Goal: Task Accomplishment & Management: Use online tool/utility

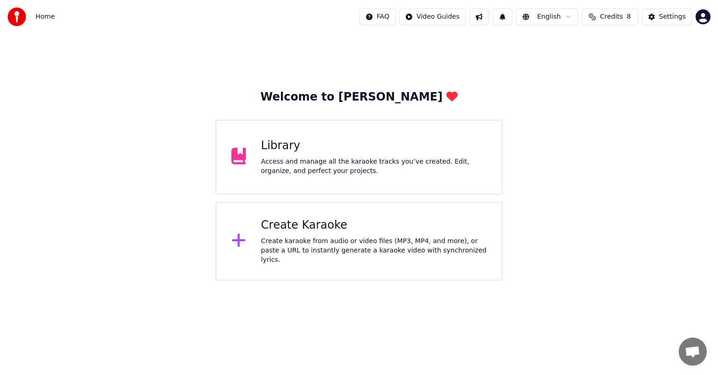
click at [322, 165] on div "Access and manage all the karaoke tracks you’ve created. Edit, organize, and pe…" at bounding box center [374, 166] width 226 height 19
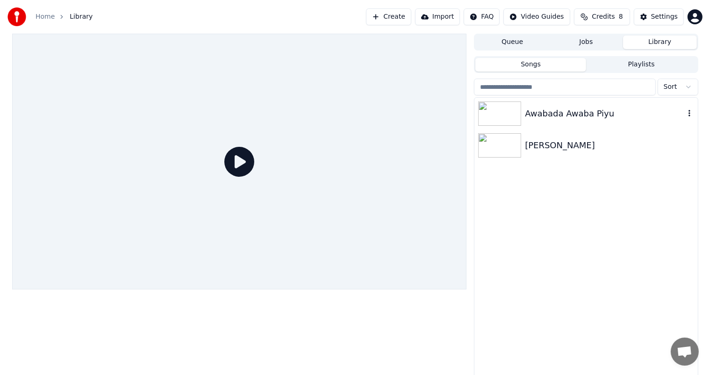
click at [581, 120] on div "Awabada Awaba Piyu" at bounding box center [586, 114] width 223 height 32
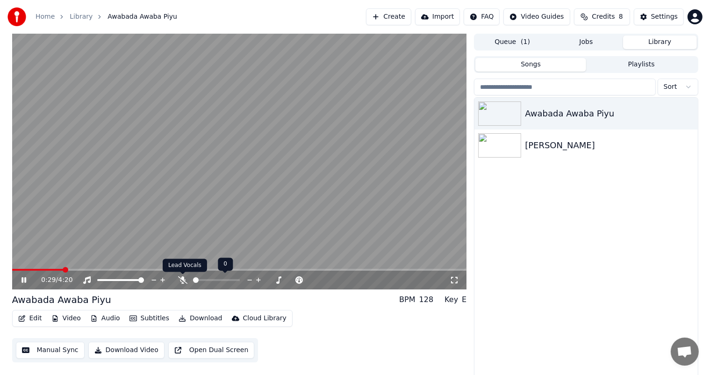
click at [183, 279] on icon at bounding box center [182, 279] width 9 height 7
click at [182, 283] on icon at bounding box center [182, 279] width 9 height 7
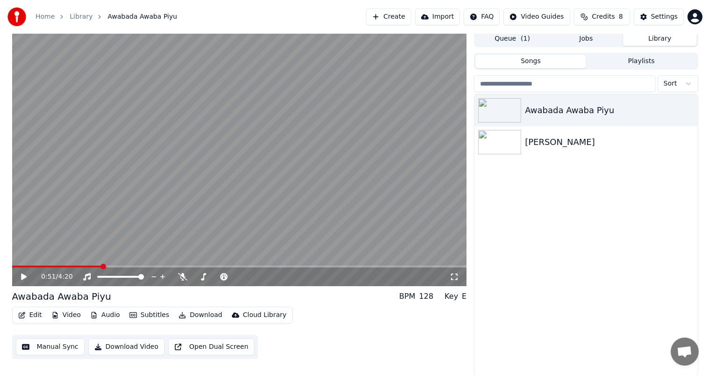
scroll to position [4, 0]
click at [182, 277] on icon at bounding box center [182, 276] width 9 height 7
click at [183, 277] on icon at bounding box center [183, 276] width 5 height 7
click at [183, 276] on icon at bounding box center [182, 276] width 9 height 7
click at [180, 280] on icon at bounding box center [182, 276] width 9 height 7
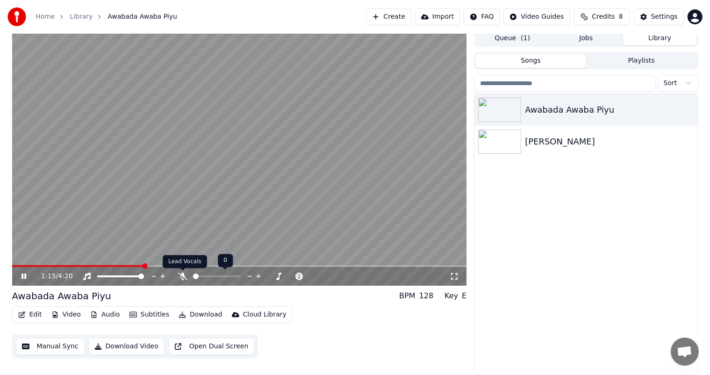
click at [182, 279] on icon at bounding box center [182, 276] width 9 height 7
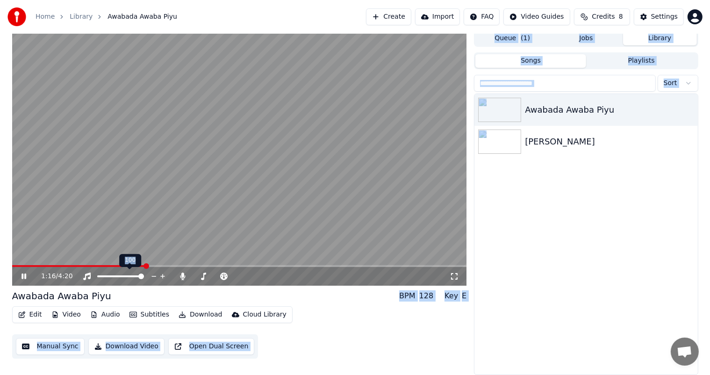
drag, startPoint x: 133, startPoint y: 268, endPoint x: 101, endPoint y: 264, distance: 32.0
click at [101, 264] on body "Home Library [GEOGRAPHIC_DATA] Awaba Piyu Create Import FAQ Video Guides Credit…" at bounding box center [355, 183] width 710 height 375
click at [101, 264] on video at bounding box center [239, 158] width 455 height 256
click at [97, 265] on span at bounding box center [55, 266] width 86 height 2
click at [35, 314] on button "Edit" at bounding box center [29, 314] width 31 height 13
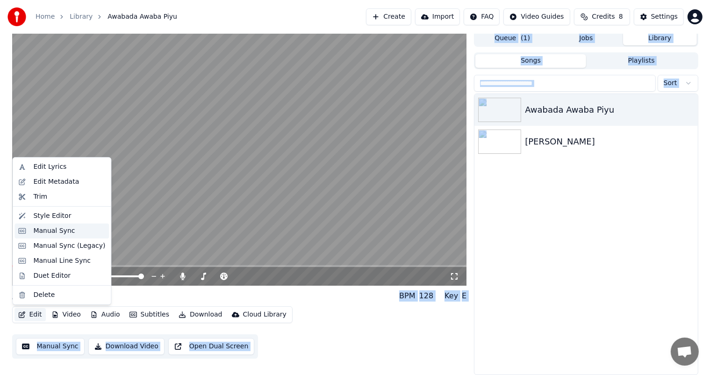
click at [60, 231] on div "Manual Sync" at bounding box center [54, 230] width 42 height 9
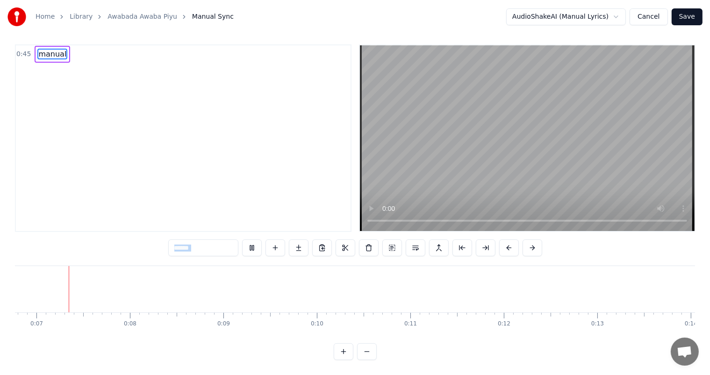
scroll to position [0, 610]
click at [366, 350] on button at bounding box center [367, 351] width 20 height 17
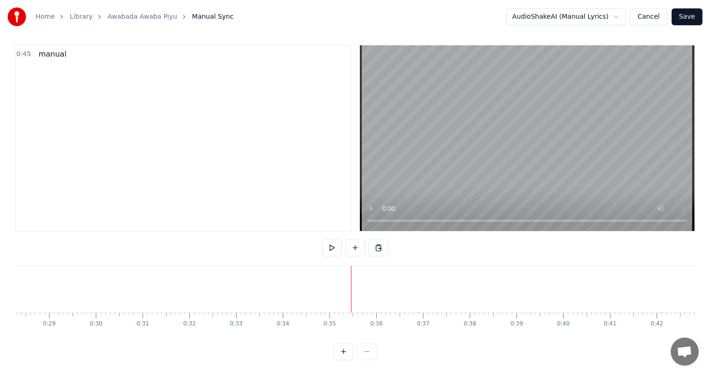
click at [356, 241] on button at bounding box center [356, 247] width 20 height 17
click at [371, 286] on div "<>" at bounding box center [371, 289] width 8 height 7
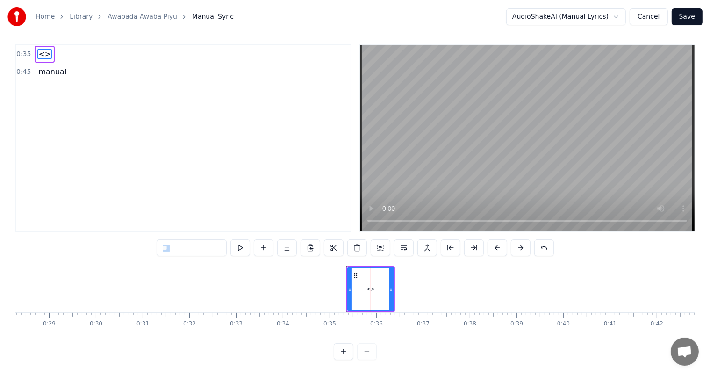
scroll to position [0, 0]
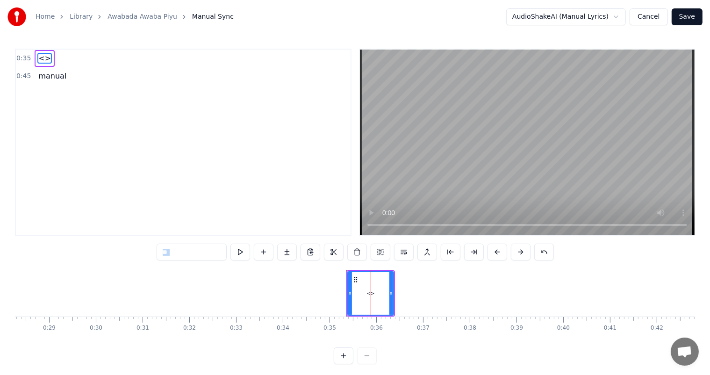
click at [187, 254] on input "**" at bounding box center [192, 252] width 70 height 17
drag, startPoint x: 183, startPoint y: 254, endPoint x: 153, endPoint y: 254, distance: 29.9
click at [153, 254] on div "0:35 <> 0:45 manual ** <> manual To pick up a draggable item, press the space b…" at bounding box center [355, 207] width 680 height 316
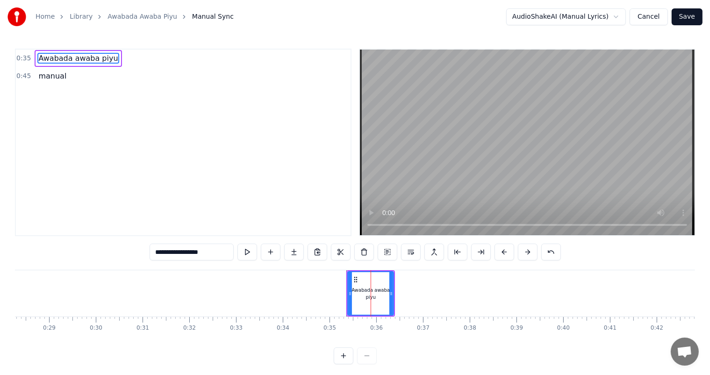
type input "**********"
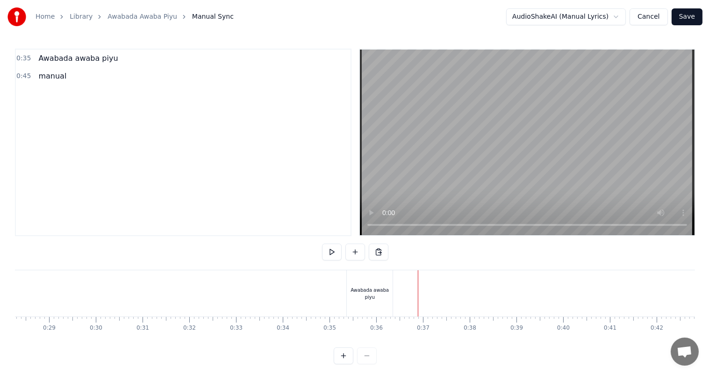
click at [329, 252] on button at bounding box center [332, 252] width 20 height 17
click at [322, 244] on button at bounding box center [332, 252] width 20 height 17
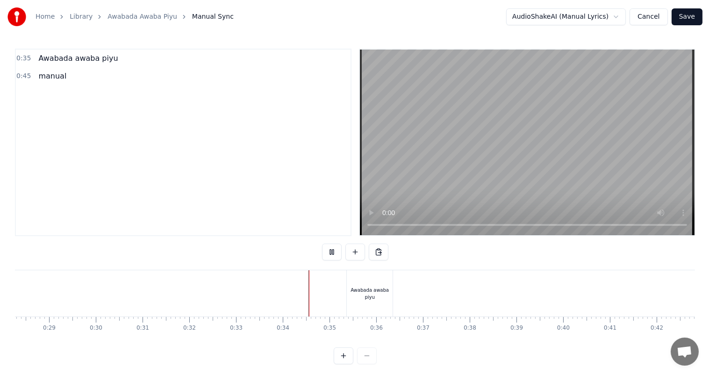
scroll to position [12, 0]
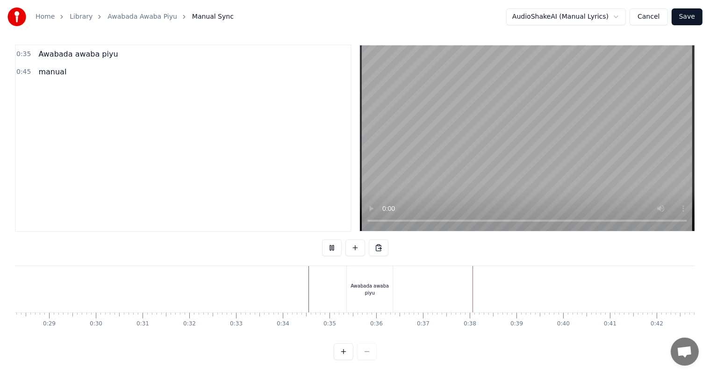
click at [357, 282] on div "Awabada awaba piyu" at bounding box center [370, 289] width 46 height 14
click at [339, 253] on div "0:35 Awabada awaba piyu 0:45 manual Awabada awaba piyu manual To pick up a drag…" at bounding box center [355, 202] width 680 height 316
click at [333, 257] on div "0:35 Awabada awaba piyu 0:45 manual Awabada awaba piyu manual To pick up a drag…" at bounding box center [355, 202] width 680 height 316
drag, startPoint x: 329, startPoint y: 267, endPoint x: 323, endPoint y: 272, distance: 8.3
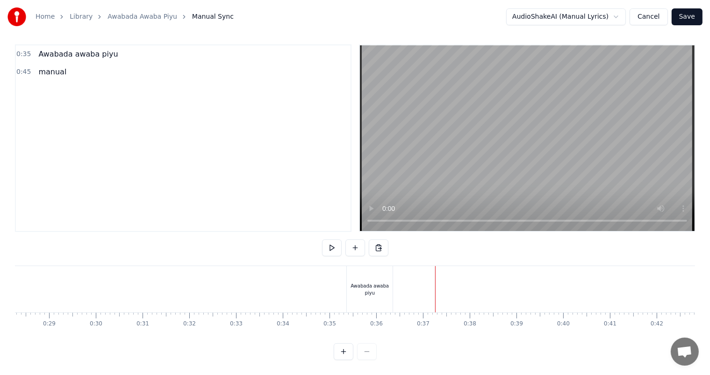
click at [379, 282] on div "Awabada awaba piyu" at bounding box center [370, 289] width 46 height 14
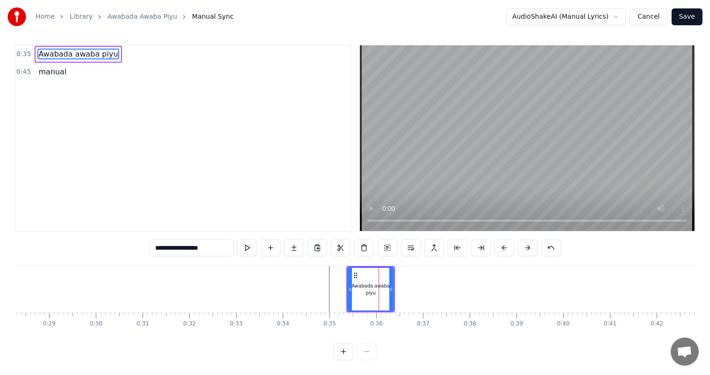
scroll to position [0, 0]
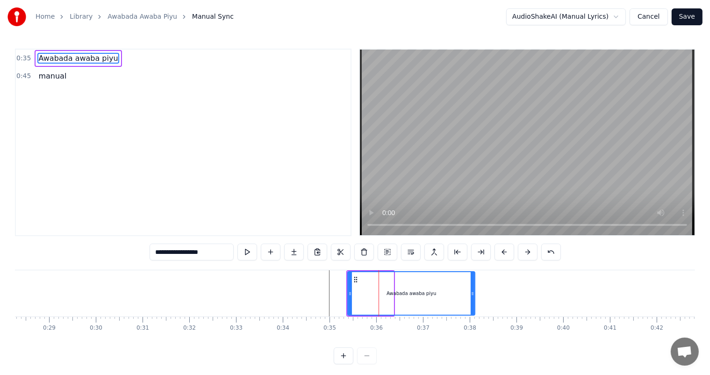
drag, startPoint x: 392, startPoint y: 295, endPoint x: 473, endPoint y: 304, distance: 81.9
click at [473, 304] on div at bounding box center [473, 293] width 4 height 43
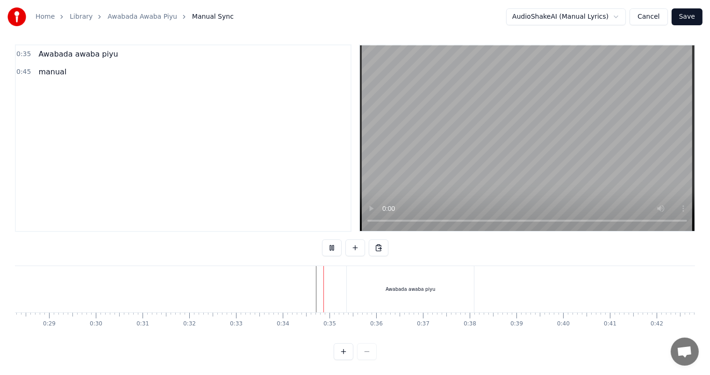
scroll to position [12, 0]
click at [412, 286] on div "Awabada awaba piyu" at bounding box center [411, 289] width 50 height 7
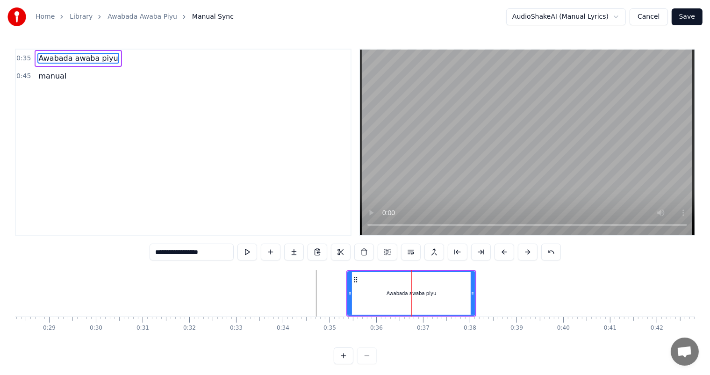
click at [412, 282] on div at bounding box center [412, 293] width 0 height 46
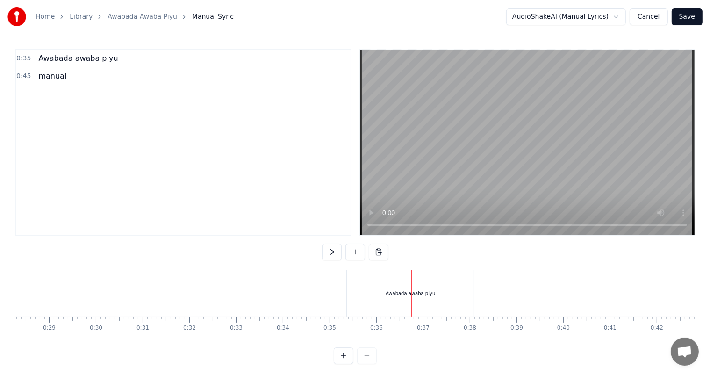
click at [389, 290] on div "Awabada awaba piyu" at bounding box center [411, 293] width 50 height 7
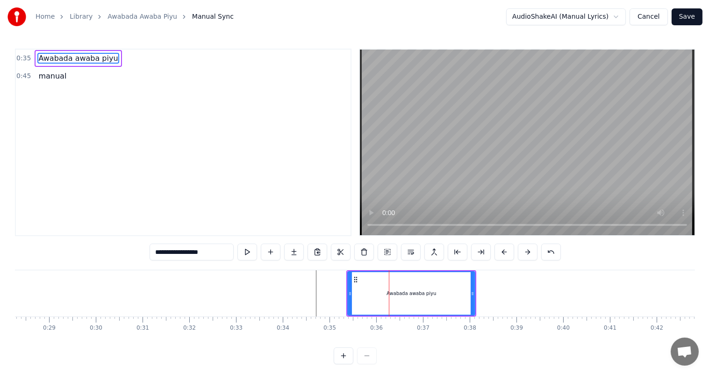
click at [220, 254] on input "**********" at bounding box center [192, 252] width 84 height 17
click at [475, 295] on icon at bounding box center [476, 293] width 4 height 7
type input "**********"
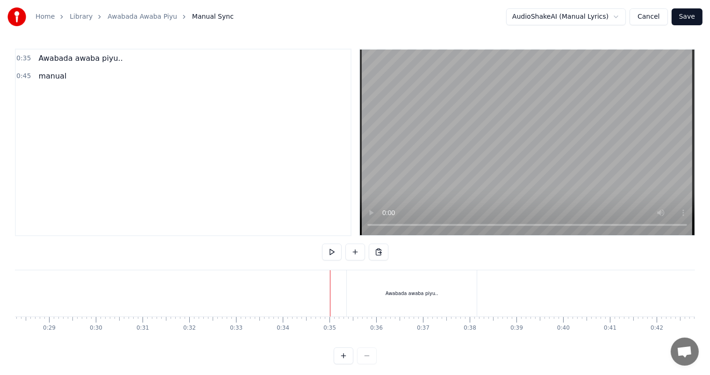
scroll to position [12, 0]
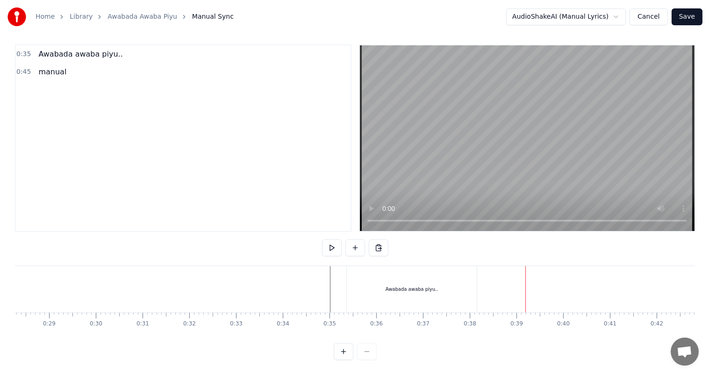
click at [526, 296] on div at bounding box center [526, 289] width 0 height 46
click at [354, 239] on button at bounding box center [356, 247] width 20 height 17
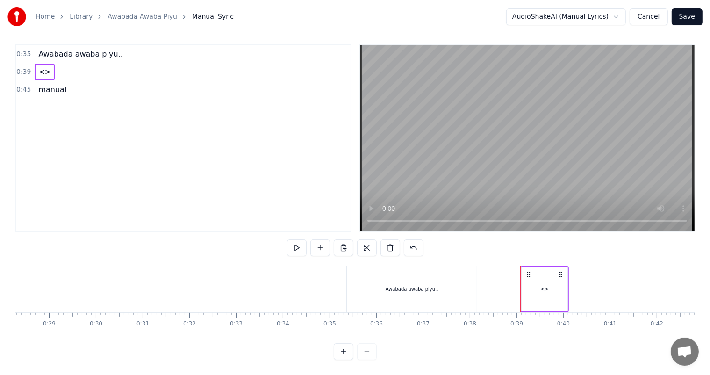
click at [544, 286] on div "<>" at bounding box center [545, 289] width 8 height 7
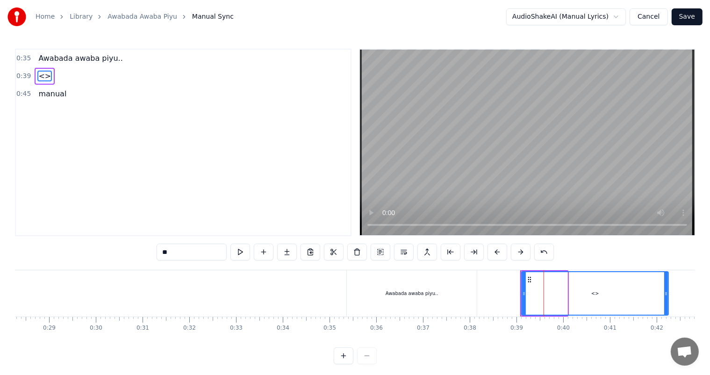
drag, startPoint x: 564, startPoint y: 294, endPoint x: 665, endPoint y: 296, distance: 101.0
click at [665, 296] on icon at bounding box center [667, 293] width 4 height 7
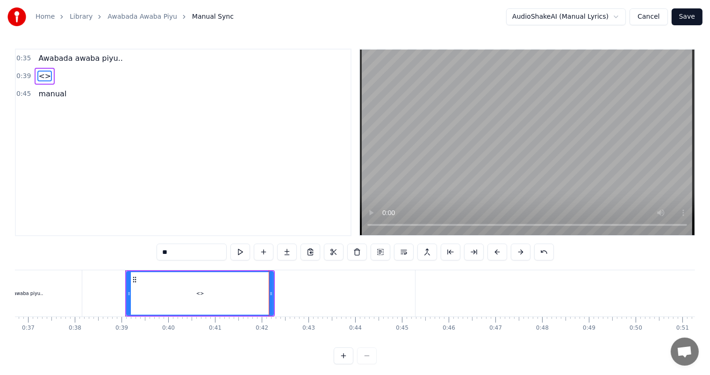
scroll to position [0, 1699]
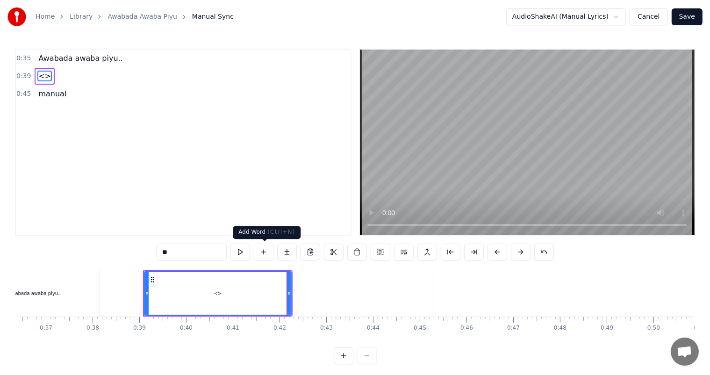
click at [265, 252] on button at bounding box center [264, 252] width 20 height 17
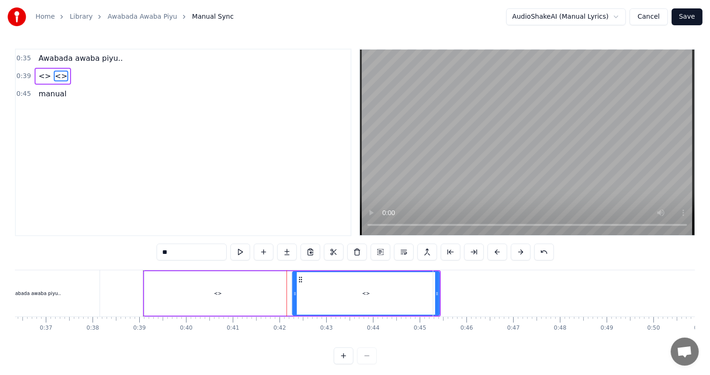
click at [47, 96] on span "manual" at bounding box center [52, 93] width 30 height 11
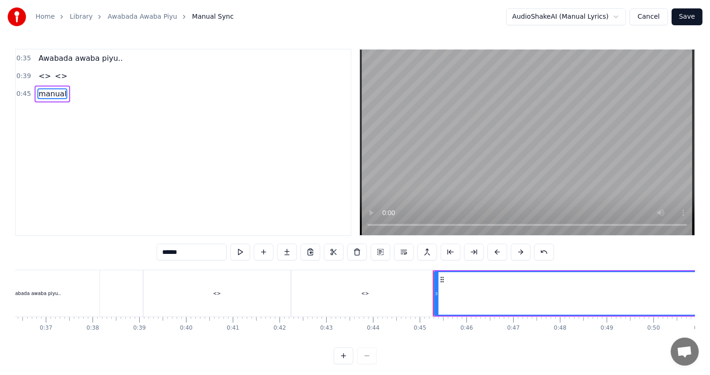
scroll to position [0, 1104]
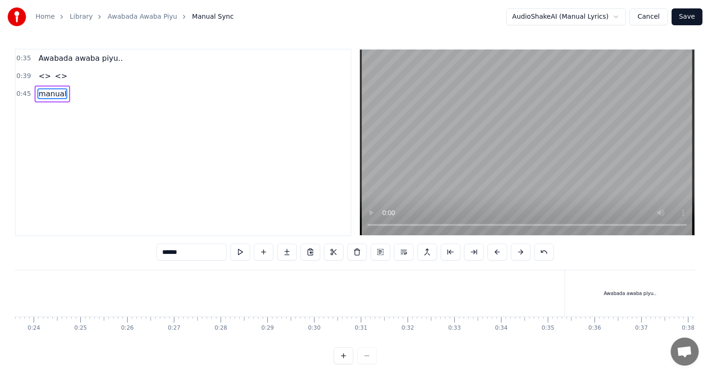
drag, startPoint x: 186, startPoint y: 250, endPoint x: 159, endPoint y: 252, distance: 26.7
click at [159, 252] on input "******" at bounding box center [192, 252] width 70 height 17
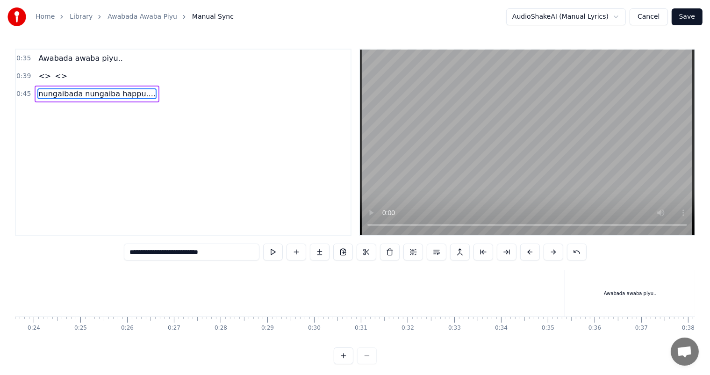
type input "**********"
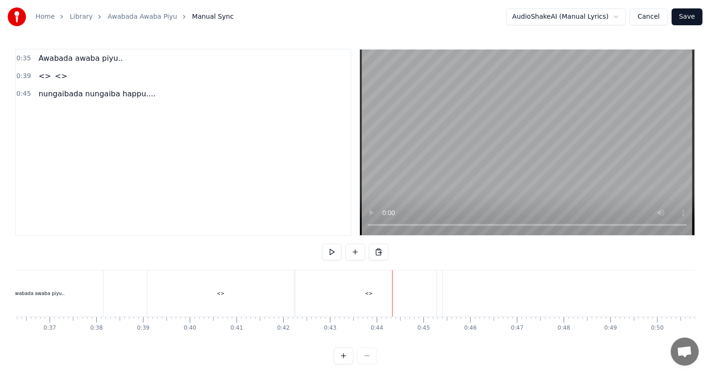
scroll to position [12, 0]
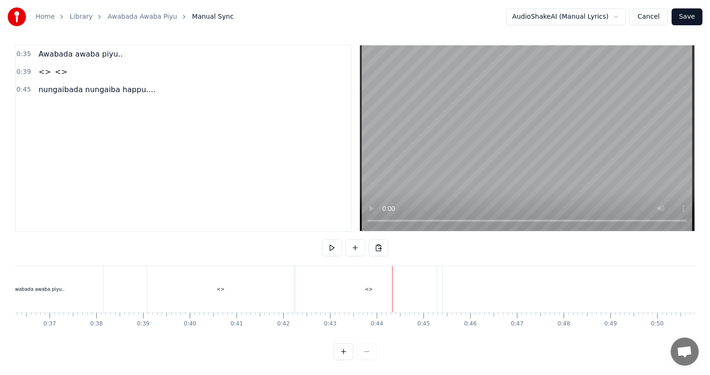
click at [324, 280] on div "<>" at bounding box center [369, 289] width 147 height 46
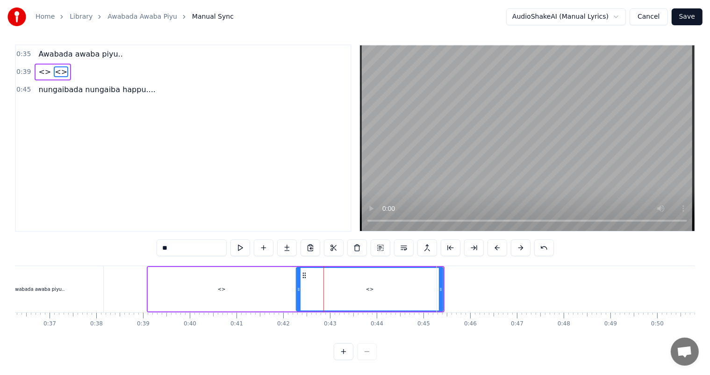
scroll to position [0, 0]
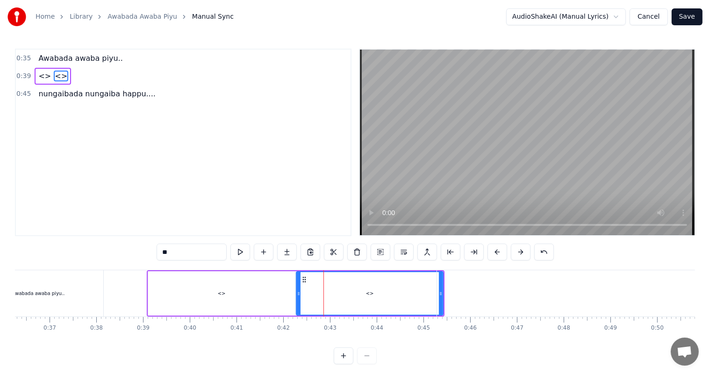
click at [206, 248] on input "**" at bounding box center [192, 252] width 70 height 17
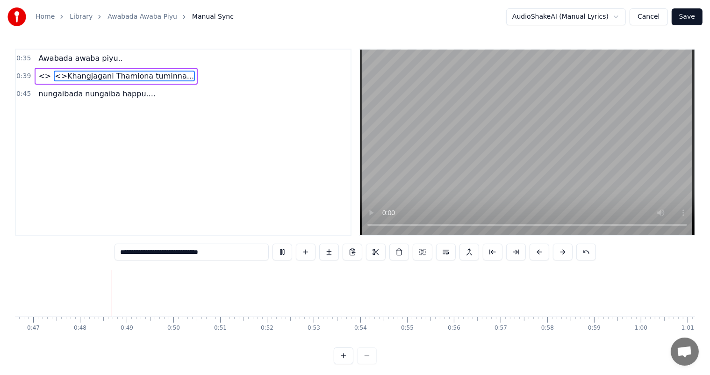
scroll to position [0, 2198]
drag, startPoint x: 114, startPoint y: 77, endPoint x: 108, endPoint y: 91, distance: 15.1
click at [108, 91] on div "0:35 Awabada awaba piyu.. 0:39 <> <>Khangjagani Thamiona tuminna... 0:45 nungai…" at bounding box center [183, 143] width 337 height 188
drag, startPoint x: 105, startPoint y: 92, endPoint x: 108, endPoint y: 75, distance: 17.5
click at [108, 75] on div "0:35 Awabada awaba piyu.. 0:39 <> <>Khangjagani Thamiona tuminna... 0:45 nungai…" at bounding box center [183, 143] width 337 height 188
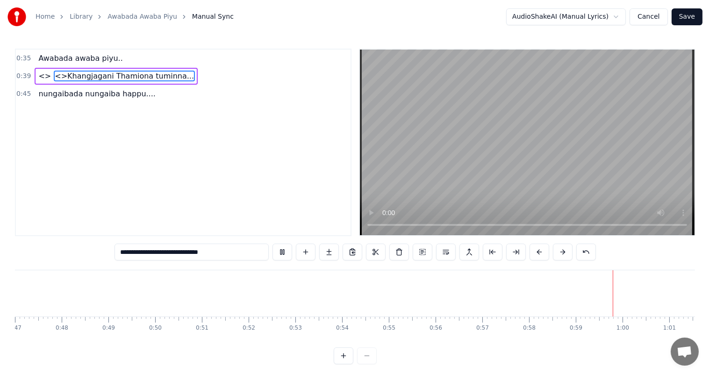
click at [108, 75] on span "<>Khangjagani Thamiona tuminna..." at bounding box center [124, 76] width 141 height 11
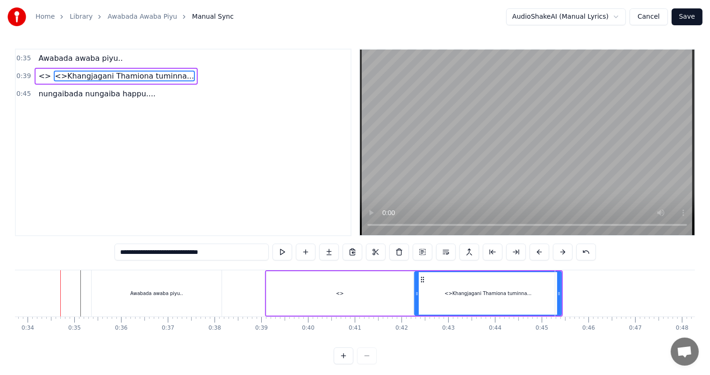
scroll to position [0, 1576]
click at [340, 292] on div "<>" at bounding box center [342, 293] width 8 height 7
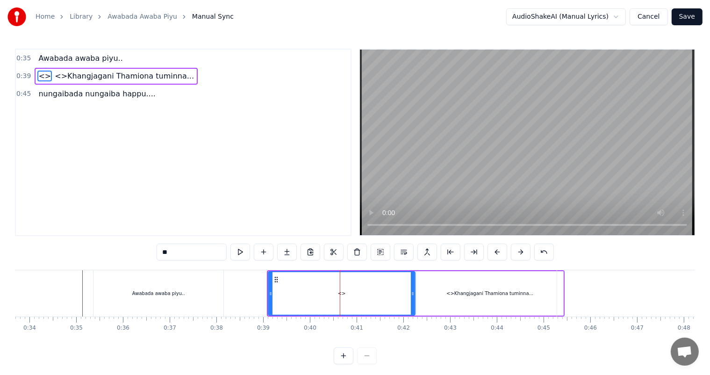
click at [43, 94] on span "nungaibada nungaiba happu...." at bounding box center [96, 93] width 119 height 11
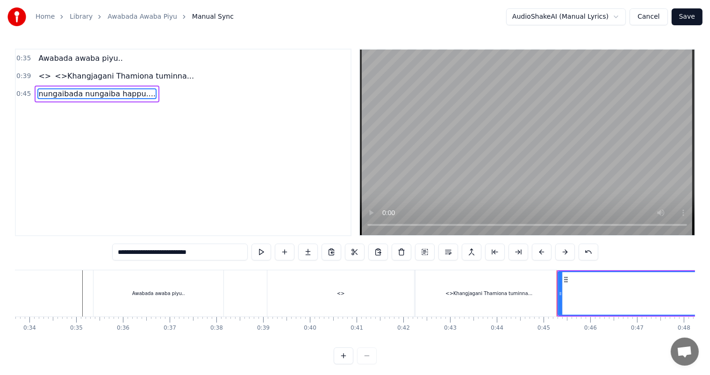
click at [344, 294] on div "<>" at bounding box center [341, 293] width 8 height 7
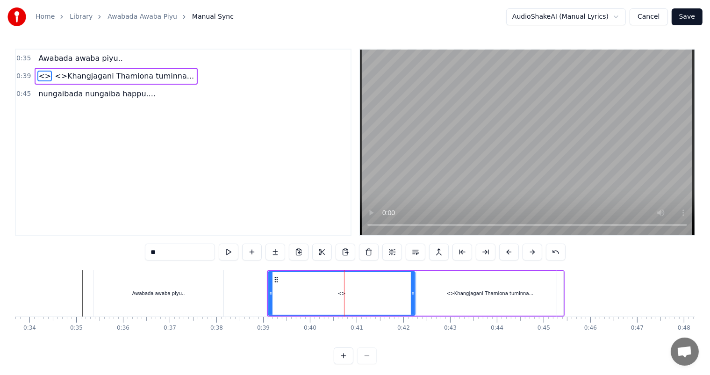
click at [174, 249] on input "**" at bounding box center [180, 252] width 70 height 17
paste input "*"
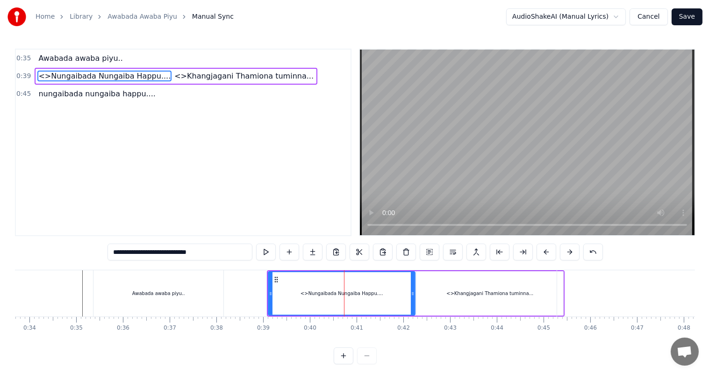
type input "**********"
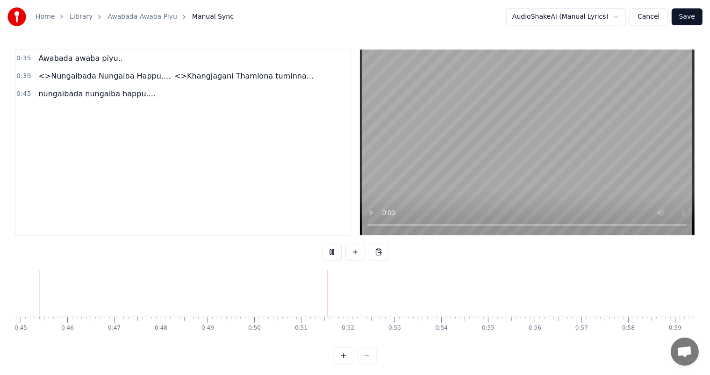
scroll to position [0, 2080]
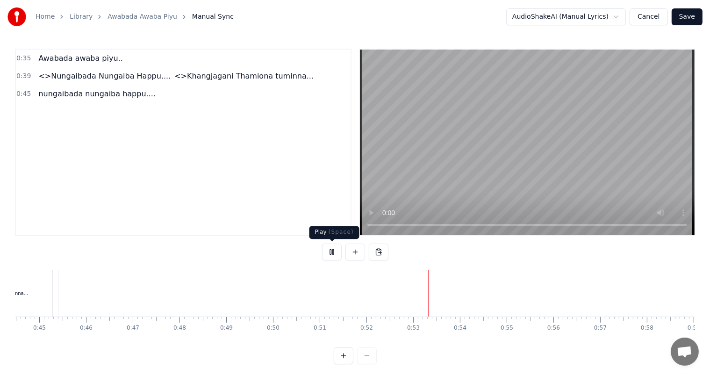
click at [335, 251] on button at bounding box center [332, 252] width 20 height 17
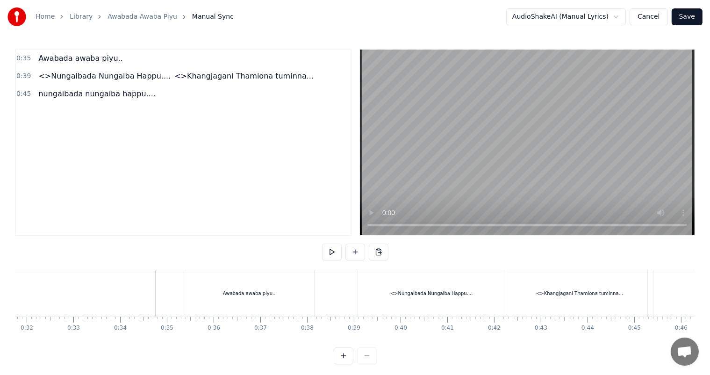
click at [600, 299] on div "<>Khangjagani Thamiona tuminna..." at bounding box center [579, 293] width 147 height 46
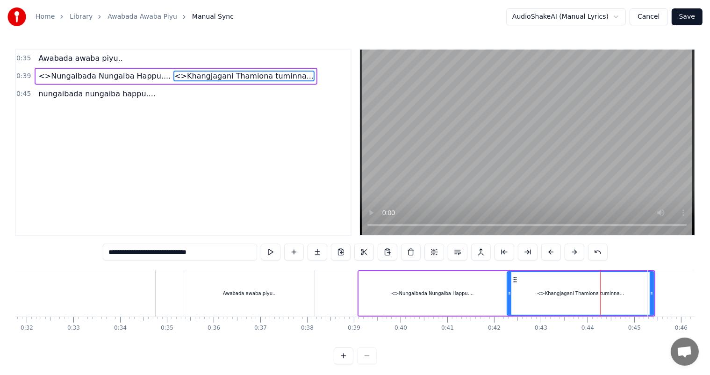
click at [705, 343] on div "**********" at bounding box center [355, 182] width 710 height 364
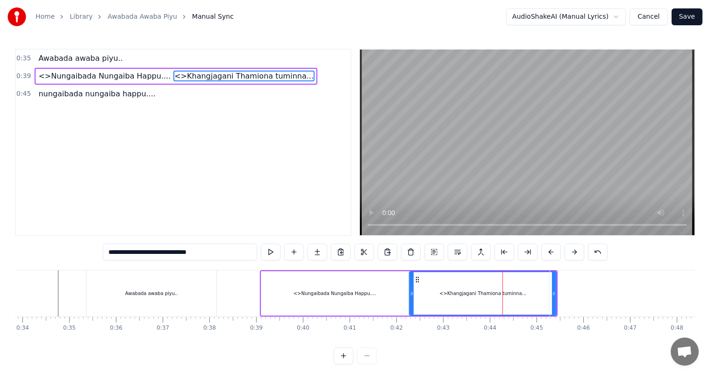
scroll to position [0, 1603]
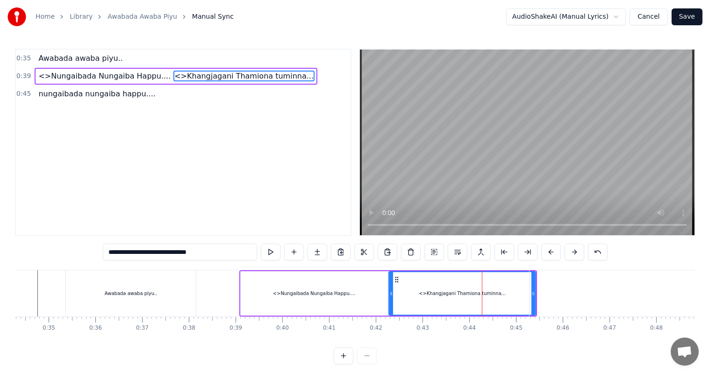
click at [513, 298] on div "<>Khangjagani Thamiona tuminna..." at bounding box center [463, 293] width 146 height 43
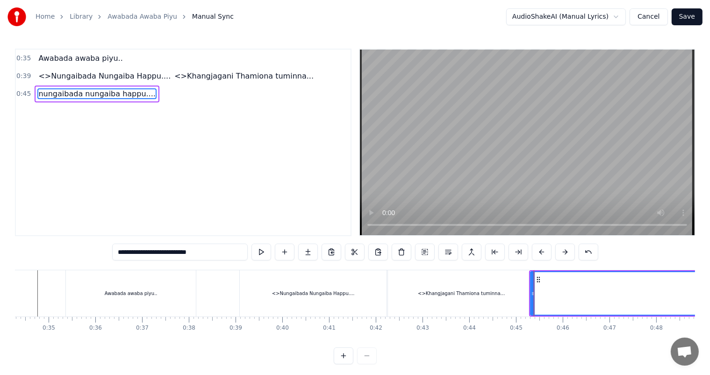
click at [533, 294] on icon at bounding box center [533, 293] width 4 height 7
click at [505, 299] on div "<>Khangjagani Thamiona tuminna..." at bounding box center [461, 293] width 147 height 46
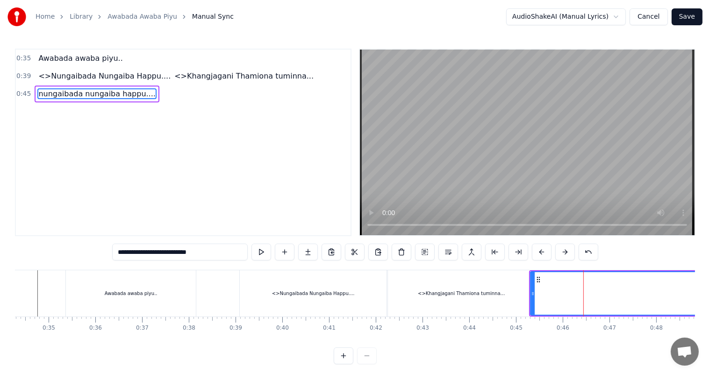
click at [540, 278] on icon at bounding box center [538, 279] width 7 height 7
click at [539, 278] on icon at bounding box center [538, 279] width 7 height 7
drag, startPoint x: 530, startPoint y: 294, endPoint x: 598, endPoint y: 294, distance: 67.3
click at [599, 294] on icon at bounding box center [601, 293] width 4 height 7
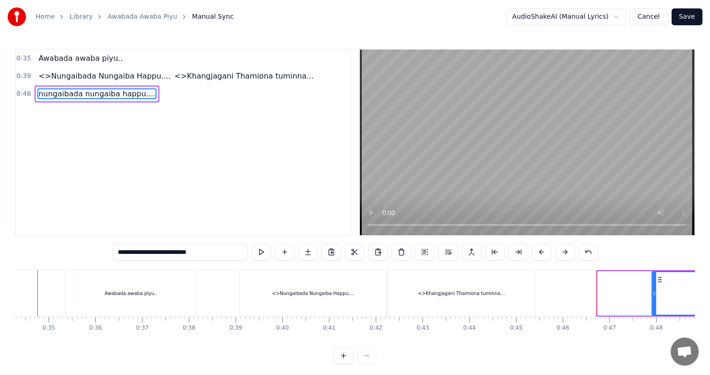
drag, startPoint x: 599, startPoint y: 291, endPoint x: 653, endPoint y: 290, distance: 54.3
click at [653, 290] on icon at bounding box center [655, 293] width 4 height 7
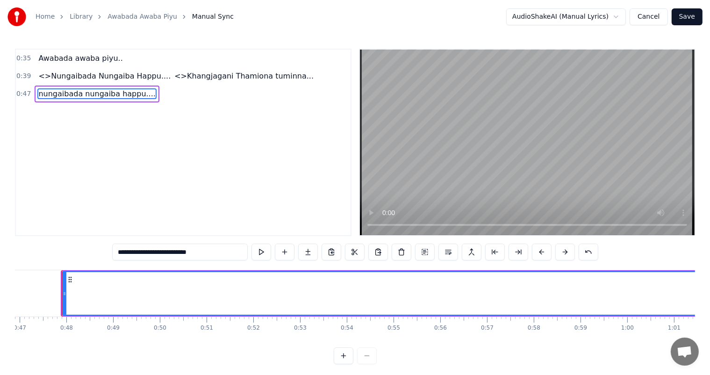
scroll to position [0, 1598]
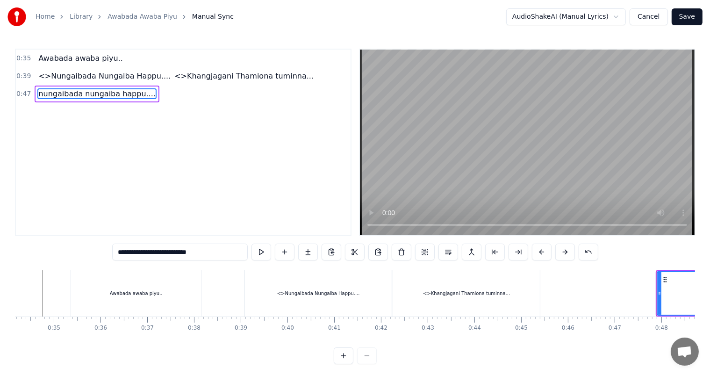
click at [504, 287] on div "<>Khangjagani Thamiona tuminna..." at bounding box center [466, 293] width 147 height 46
type input "**********"
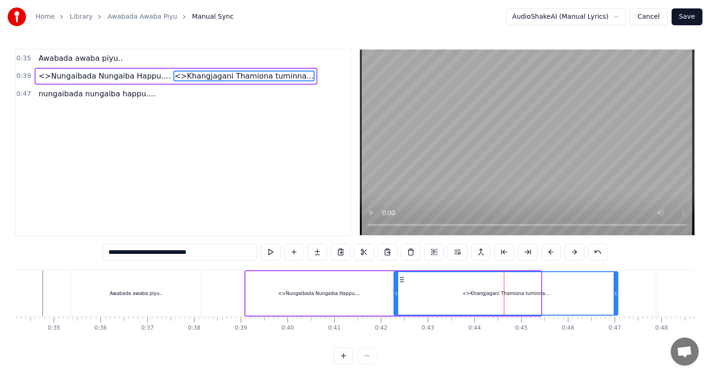
drag, startPoint x: 539, startPoint y: 294, endPoint x: 616, endPoint y: 295, distance: 77.2
click at [616, 295] on icon at bounding box center [616, 293] width 4 height 7
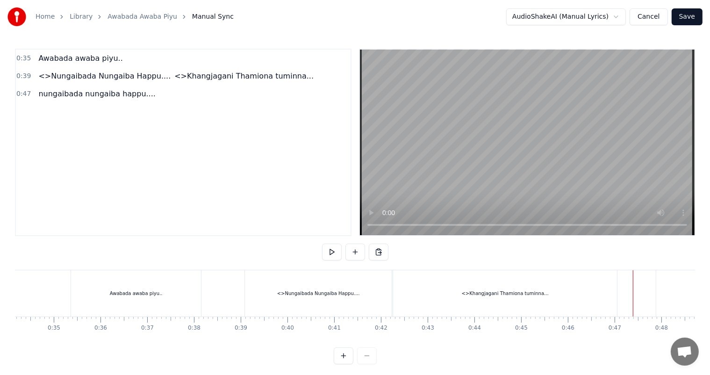
click at [357, 253] on button at bounding box center [356, 252] width 20 height 17
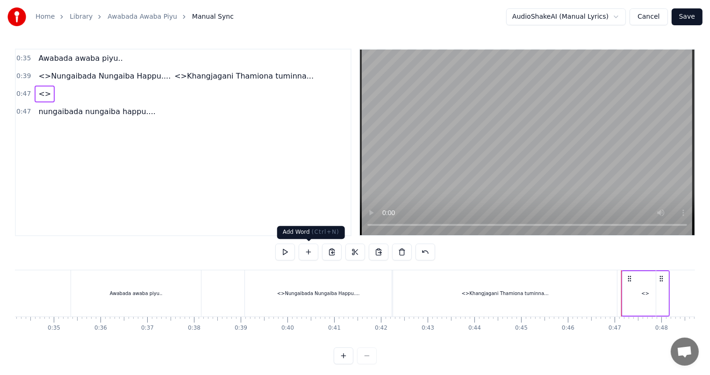
click at [308, 251] on button at bounding box center [309, 252] width 20 height 17
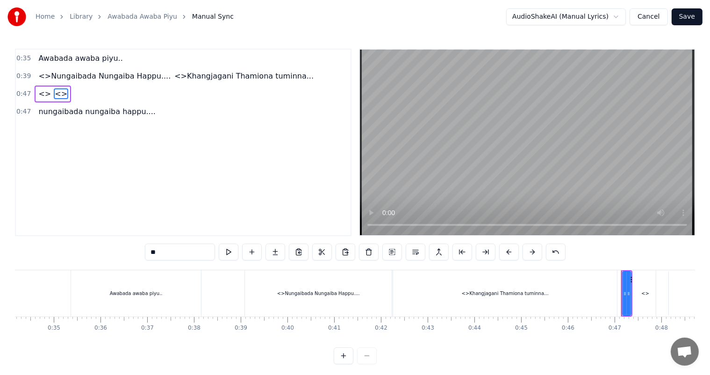
click at [156, 253] on input "**" at bounding box center [180, 252] width 70 height 17
click at [161, 253] on input "**********" at bounding box center [180, 252] width 70 height 17
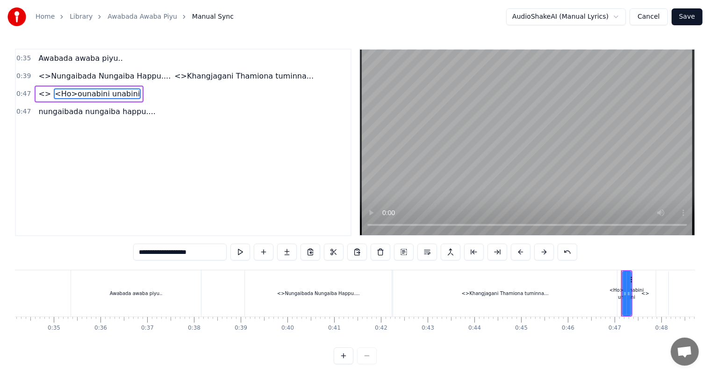
click at [214, 253] on input "**********" at bounding box center [180, 252] width 94 height 17
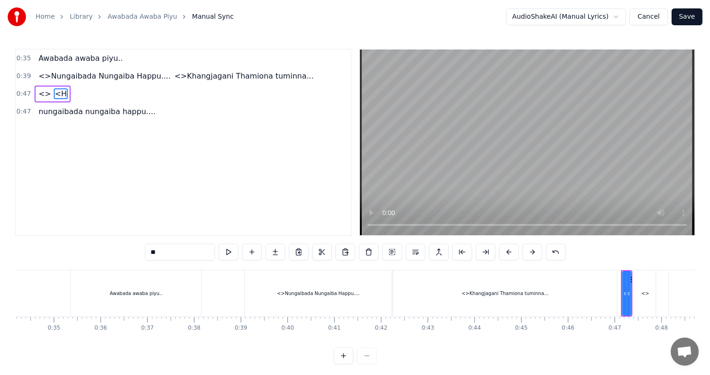
type input "*"
click at [369, 363] on div at bounding box center [355, 355] width 43 height 17
click at [80, 273] on div "Awabada awaba piyu.." at bounding box center [136, 293] width 130 height 46
type input "**********"
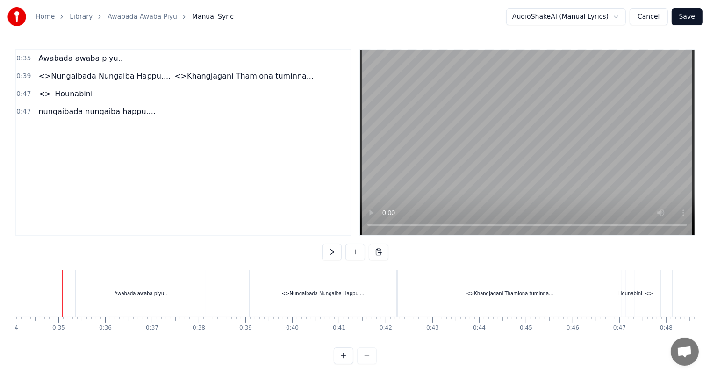
scroll to position [12, 0]
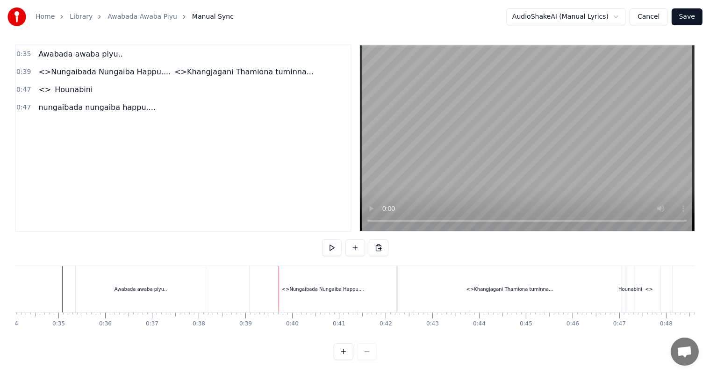
click at [145, 286] on div "Awabada awaba piyu.." at bounding box center [141, 289] width 53 height 7
click at [279, 277] on div at bounding box center [279, 289] width 0 height 46
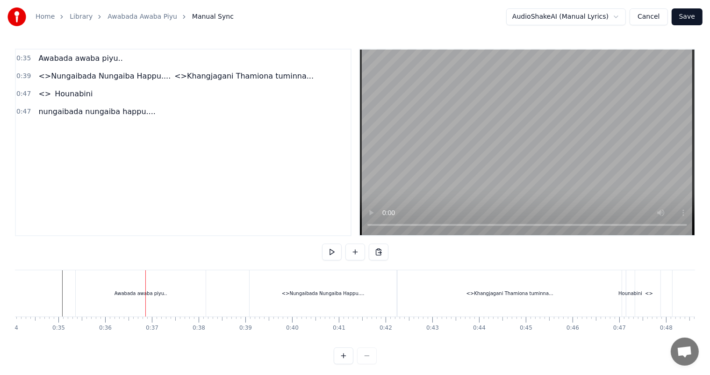
click at [140, 293] on div "Awabada awaba piyu.." at bounding box center [141, 293] width 53 height 7
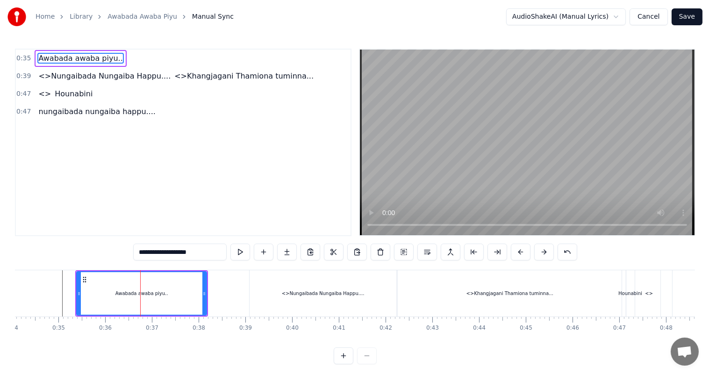
click at [148, 253] on input "**********" at bounding box center [180, 252] width 94 height 17
click at [319, 290] on div "<>Nungaibada Nungaiba Happu...." at bounding box center [323, 293] width 83 height 7
type input "**********"
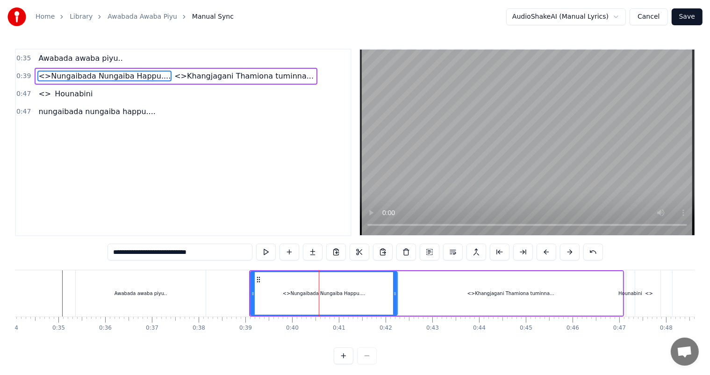
click at [319, 292] on div at bounding box center [319, 293] width 0 height 46
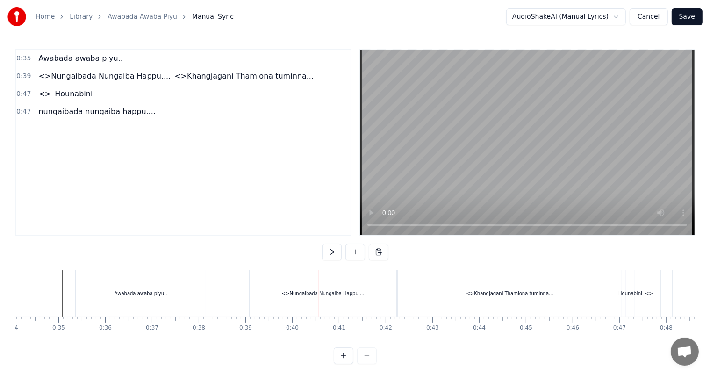
click at [294, 292] on div "<>Nungaibada Nungaiba Happu...." at bounding box center [323, 293] width 83 height 7
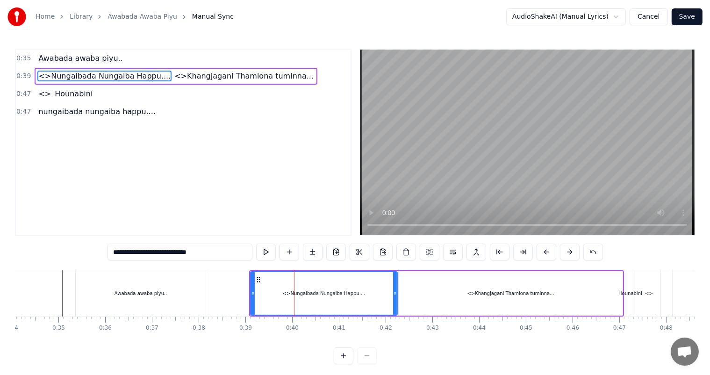
click at [294, 292] on div at bounding box center [294, 293] width 0 height 46
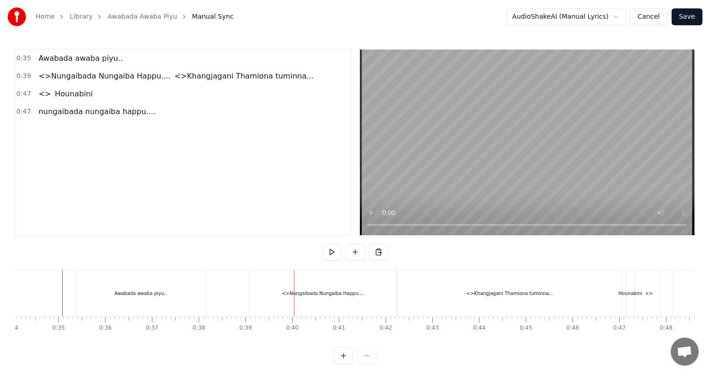
click at [302, 295] on div "<>Nungaibada Nungaiba Happu...." at bounding box center [323, 293] width 83 height 7
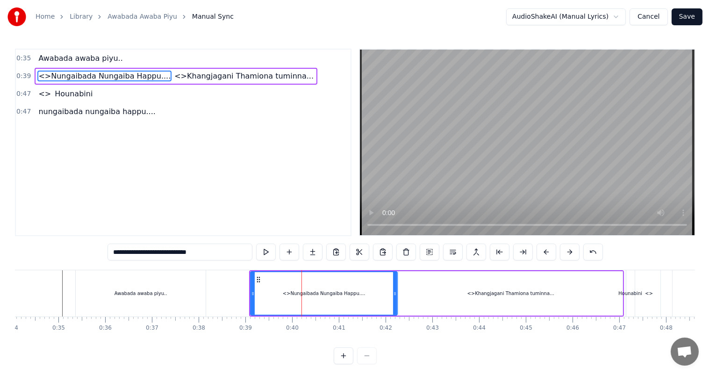
click at [136, 254] on input "**********" at bounding box center [180, 252] width 145 height 17
click at [124, 252] on input "**********" at bounding box center [180, 252] width 145 height 17
click at [126, 251] on input "**********" at bounding box center [180, 252] width 131 height 17
click at [471, 299] on div "<>Khangjagani Thamiona tuminna..." at bounding box center [511, 293] width 224 height 44
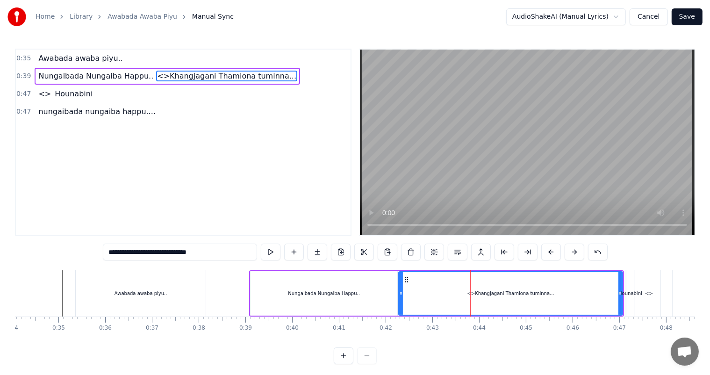
click at [488, 296] on div "<>Khangjagani Thamiona tuminna..." at bounding box center [511, 293] width 87 height 7
click at [125, 255] on input "**********" at bounding box center [180, 252] width 154 height 17
click at [117, 253] on input "**********" at bounding box center [180, 252] width 145 height 17
type input "**********"
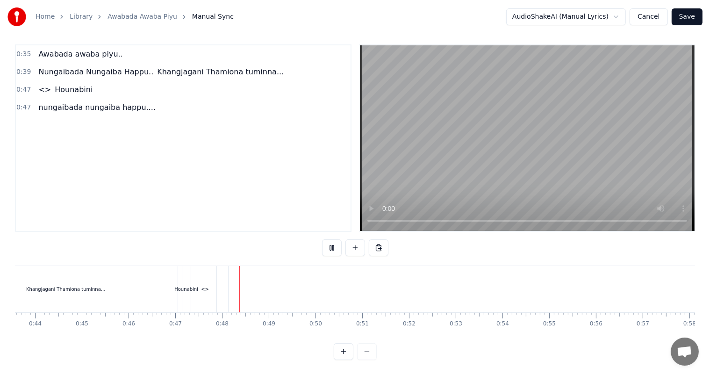
scroll to position [0, 2187]
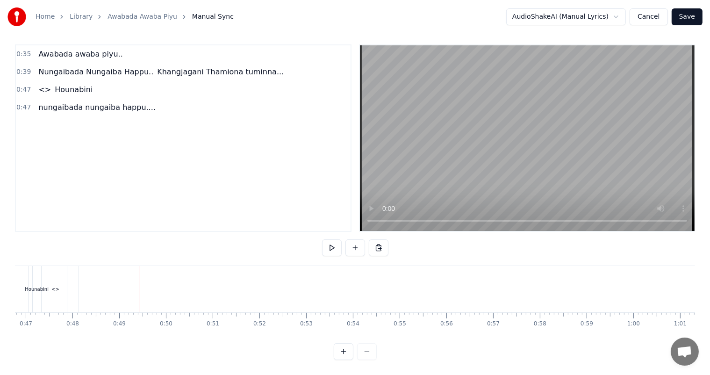
click at [37, 287] on div "Hounabini" at bounding box center [37, 289] width 8 height 46
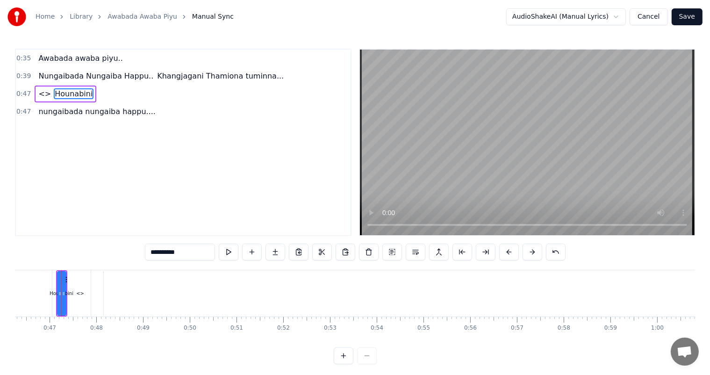
scroll to position [0, 2162]
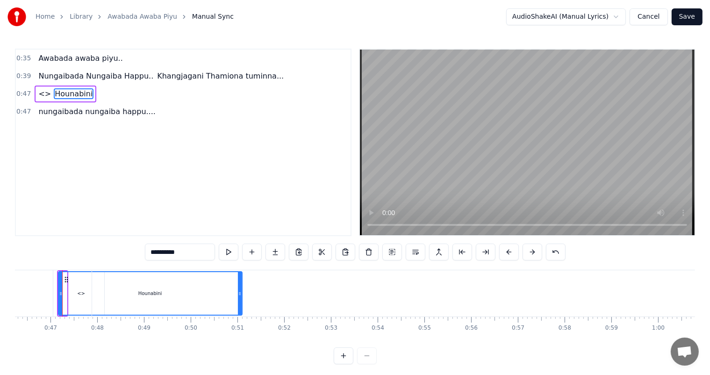
drag, startPoint x: 65, startPoint y: 290, endPoint x: 240, endPoint y: 305, distance: 176.0
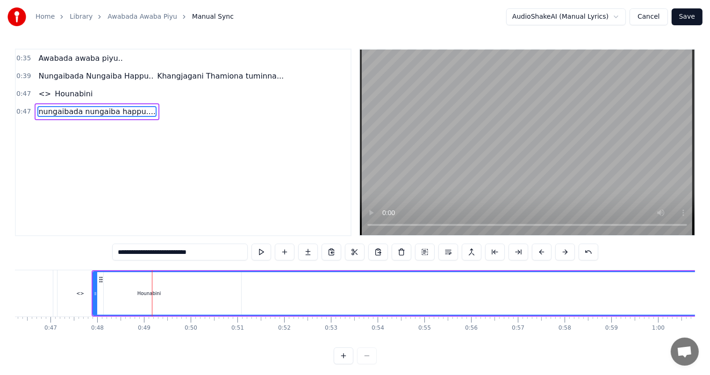
click at [152, 293] on div at bounding box center [152, 293] width 0 height 46
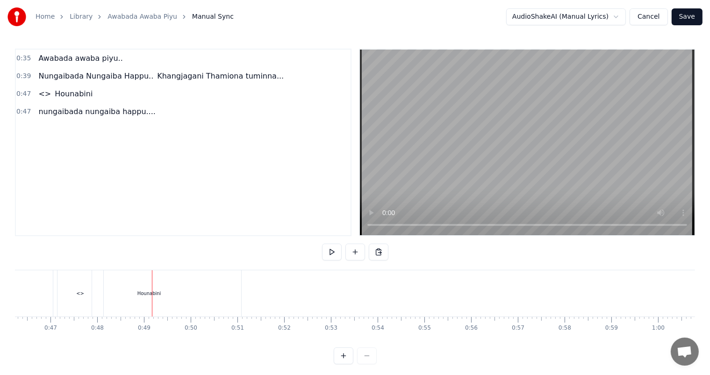
click at [70, 293] on div "Hounabini" at bounding box center [150, 293] width 184 height 46
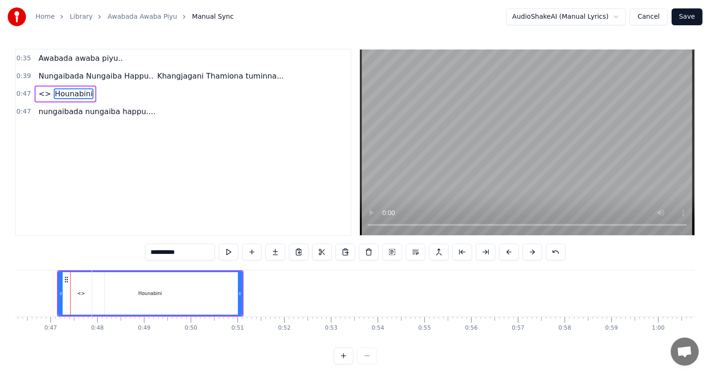
click at [79, 294] on div "Hounabini" at bounding box center [150, 293] width 183 height 43
type input "**********"
click at [79, 294] on div at bounding box center [78, 293] width 0 height 46
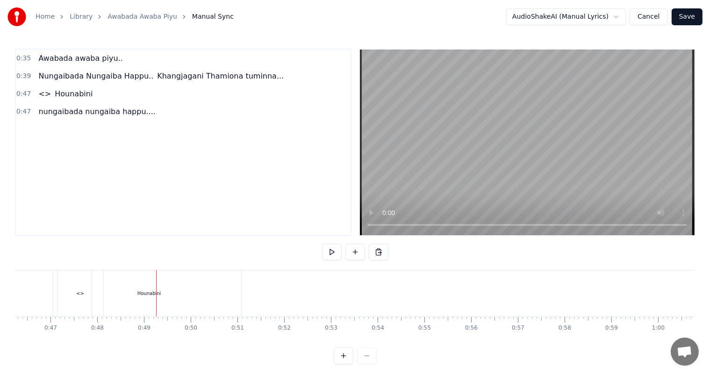
click at [72, 295] on div "Hounabini" at bounding box center [150, 293] width 184 height 46
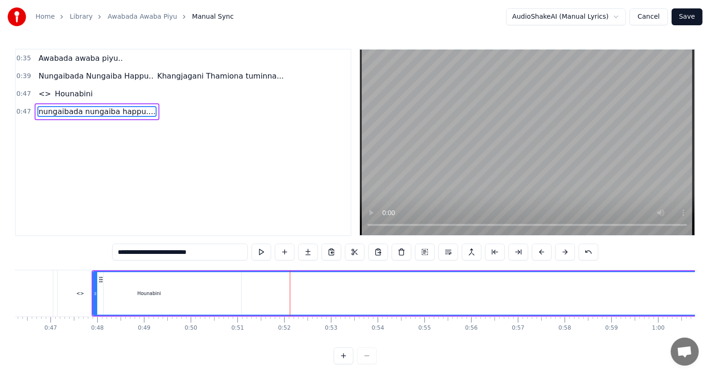
click at [81, 292] on div "Hounabini" at bounding box center [150, 293] width 184 height 46
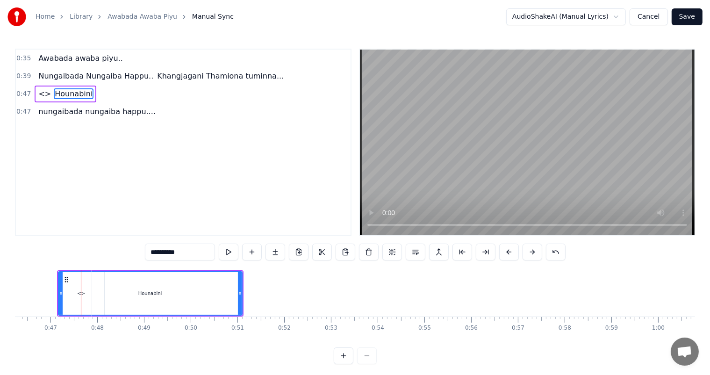
type input "**********"
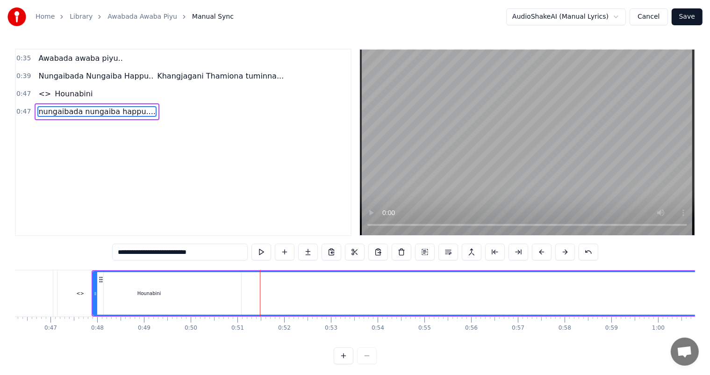
click at [399, 253] on button at bounding box center [402, 252] width 20 height 17
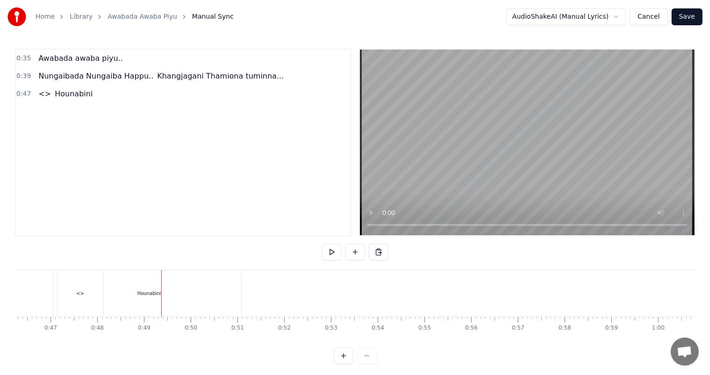
click at [119, 301] on div "Hounabini" at bounding box center [150, 293] width 184 height 46
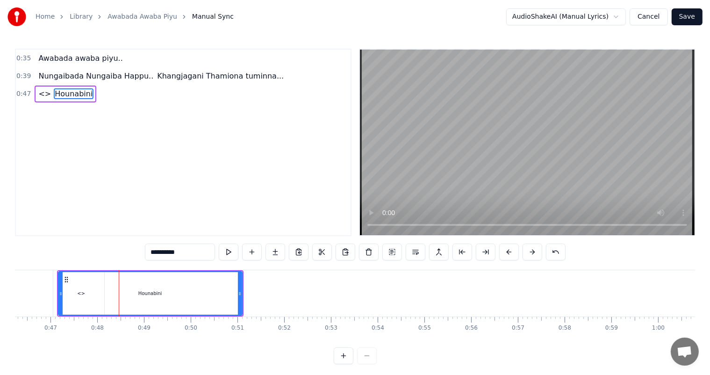
click at [78, 295] on div "Hounabini" at bounding box center [150, 293] width 183 height 43
click at [149, 298] on div "Hounabini" at bounding box center [150, 293] width 183 height 43
click at [149, 294] on div "Hounabini" at bounding box center [150, 293] width 24 height 7
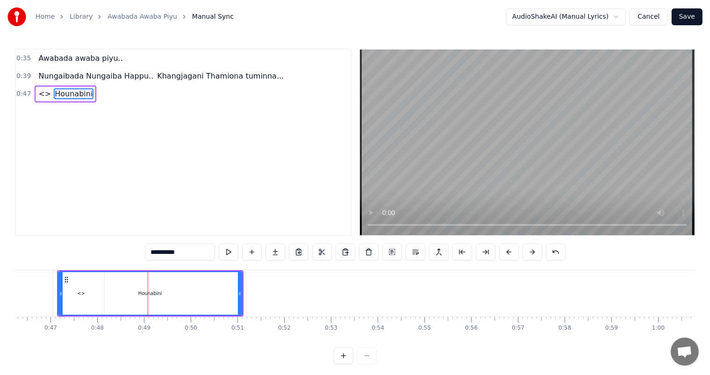
click at [149, 294] on div "Hounabini" at bounding box center [150, 293] width 24 height 7
click at [163, 251] on input "*********" at bounding box center [180, 252] width 70 height 17
click at [151, 297] on div "Hounabini" at bounding box center [150, 293] width 183 height 43
click at [84, 298] on div "Hounabini" at bounding box center [150, 293] width 183 height 43
click at [158, 253] on input "*********" at bounding box center [180, 252] width 70 height 17
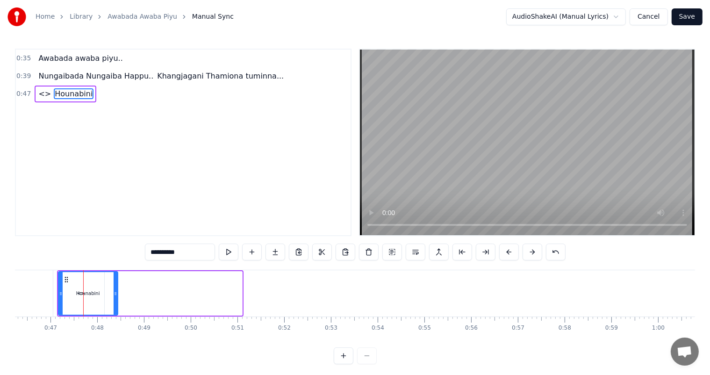
drag, startPoint x: 239, startPoint y: 289, endPoint x: 108, endPoint y: 290, distance: 131.9
click at [114, 290] on icon at bounding box center [116, 293] width 4 height 7
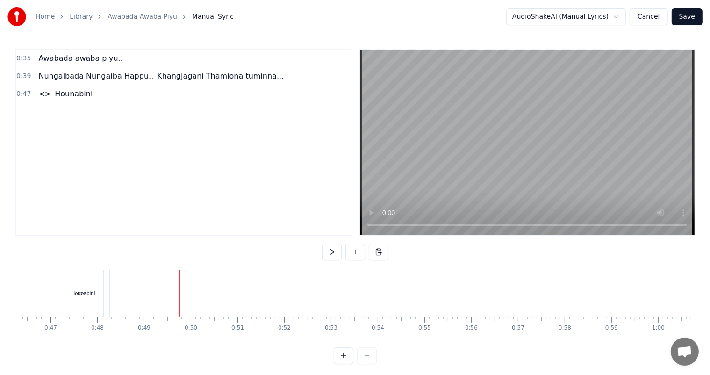
click at [83, 290] on div "Hounabini" at bounding box center [84, 293] width 24 height 7
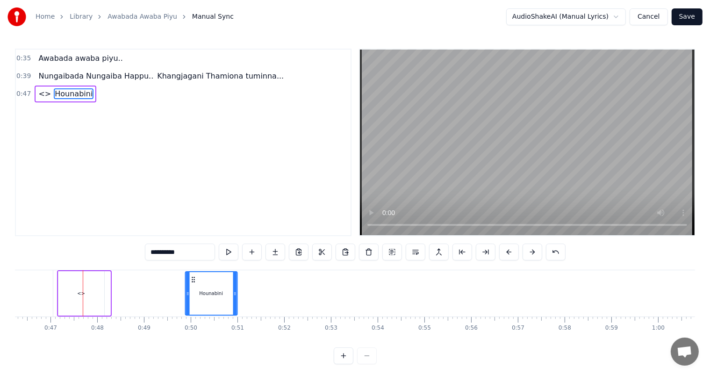
drag, startPoint x: 68, startPoint y: 278, endPoint x: 195, endPoint y: 301, distance: 128.7
click at [195, 301] on div "Hounabini" at bounding box center [211, 293] width 51 height 43
click at [84, 296] on div "<>" at bounding box center [81, 293] width 8 height 7
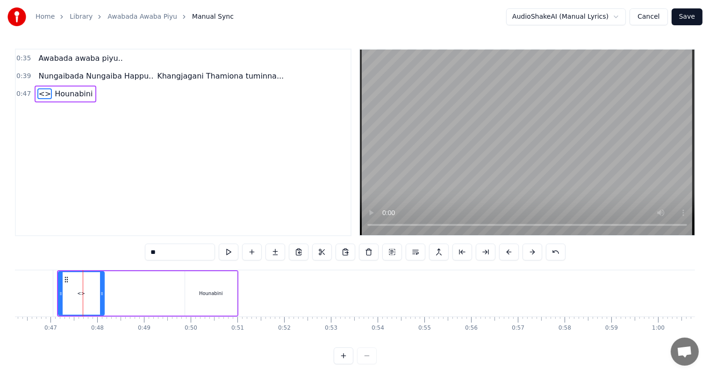
click at [82, 295] on div "<>" at bounding box center [81, 293] width 8 height 7
drag, startPoint x: 102, startPoint y: 290, endPoint x: 193, endPoint y: 297, distance: 91.0
click at [193, 297] on div at bounding box center [193, 293] width 4 height 43
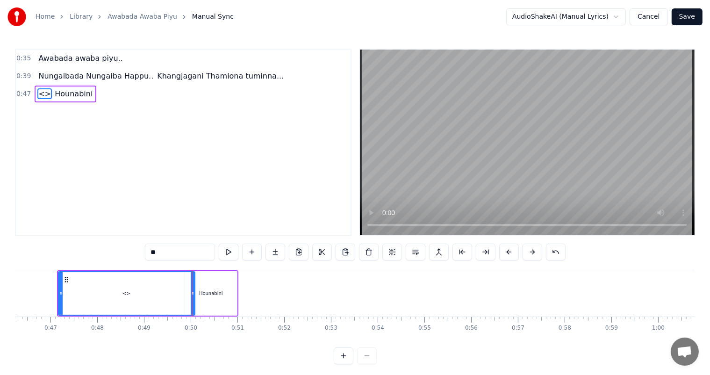
click at [367, 364] on div at bounding box center [355, 355] width 43 height 17
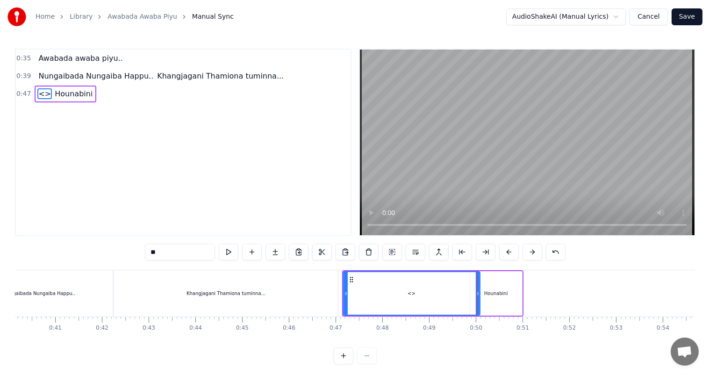
scroll to position [0, 1891]
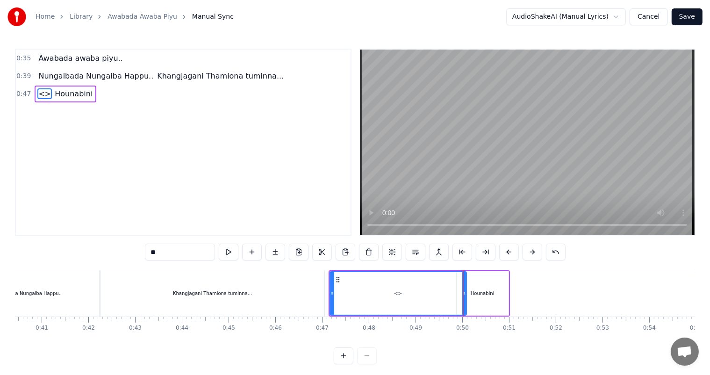
click at [138, 290] on div "Khangjagani Thamiona tuminna..." at bounding box center [213, 293] width 224 height 46
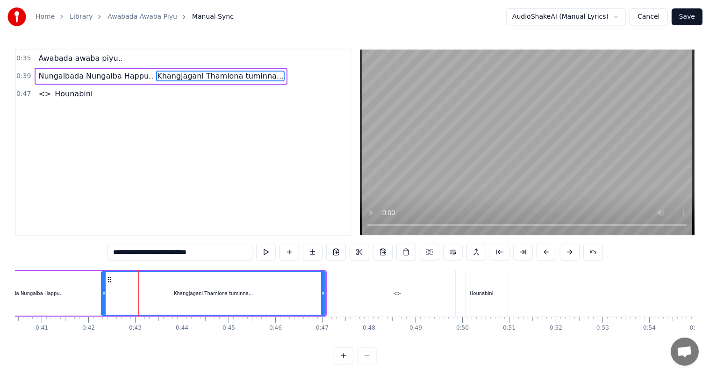
scroll to position [12, 0]
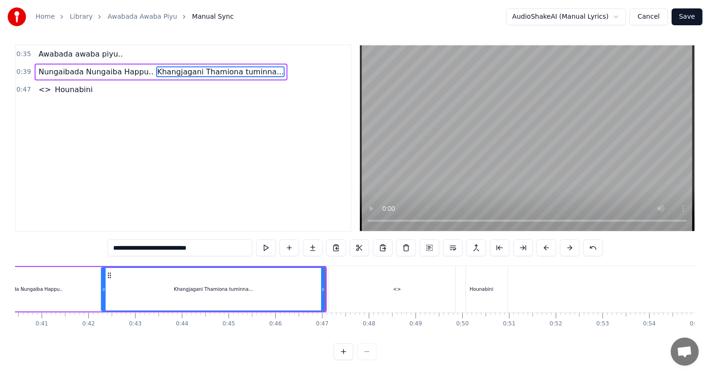
click at [329, 254] on div "**********" at bounding box center [355, 202] width 680 height 316
click at [329, 268] on div "<>" at bounding box center [397, 289] width 137 height 46
type input "**"
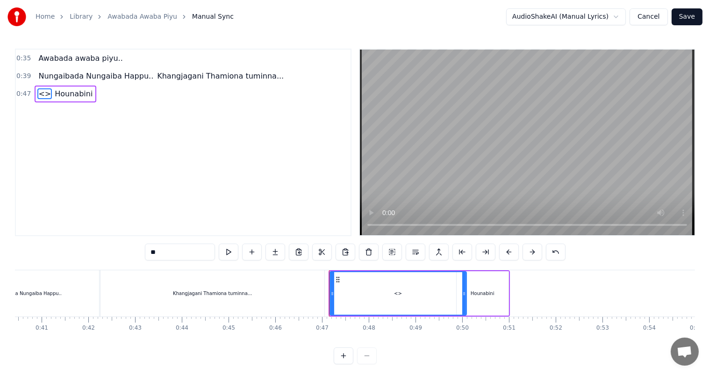
click at [360, 296] on div "<>" at bounding box center [399, 293] width 136 height 43
click at [367, 250] on button at bounding box center [369, 252] width 20 height 17
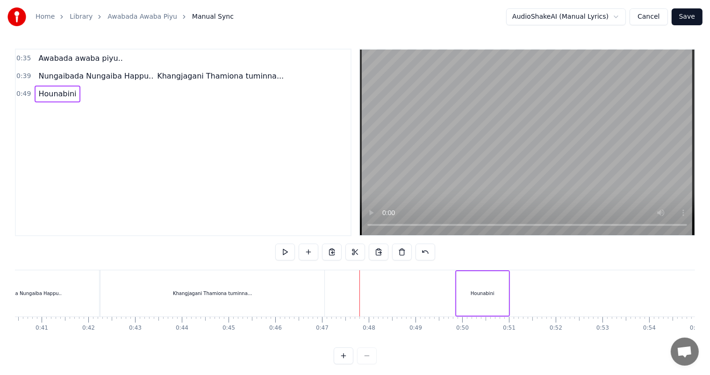
click at [492, 300] on div "Hounabini" at bounding box center [483, 293] width 52 height 44
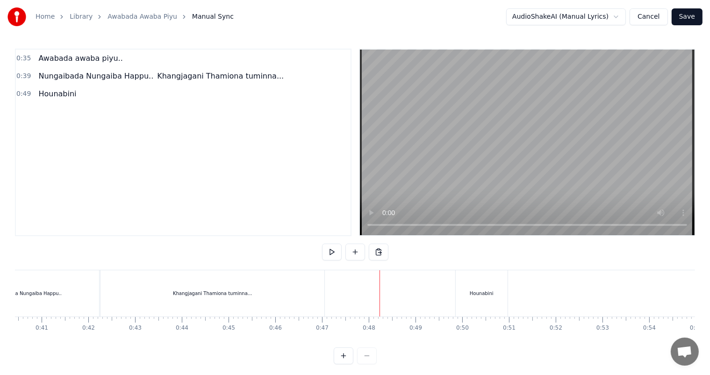
click at [489, 293] on div "Hounabini" at bounding box center [482, 293] width 24 height 7
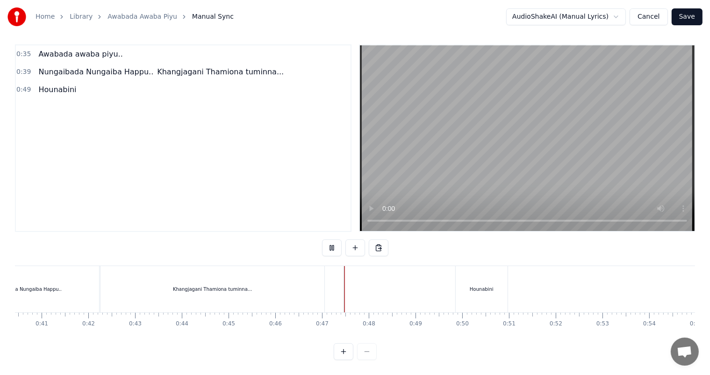
scroll to position [12, 0]
click at [324, 279] on div "Khangjagani Thamiona tuminna..." at bounding box center [212, 289] width 225 height 46
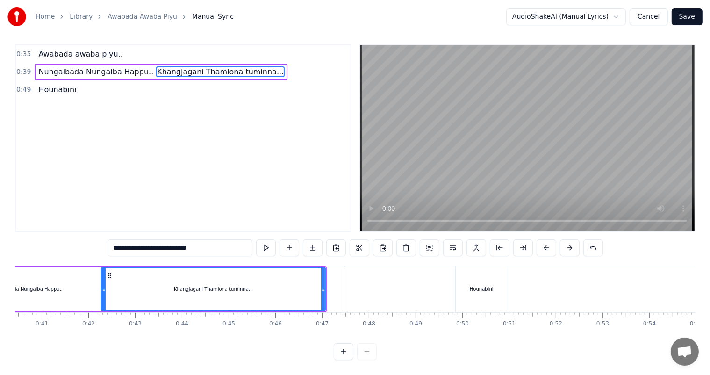
scroll to position [0, 0]
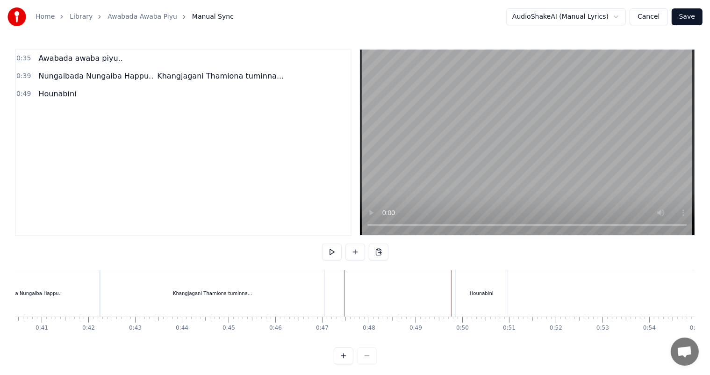
click at [467, 293] on div "Hounabini" at bounding box center [482, 293] width 52 height 46
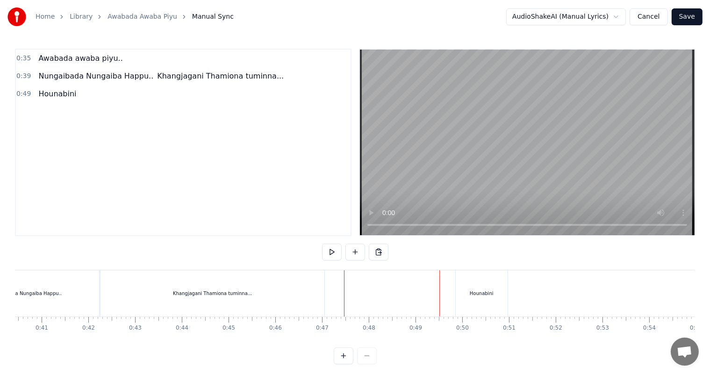
click at [473, 294] on div "Hounabini" at bounding box center [482, 293] width 24 height 7
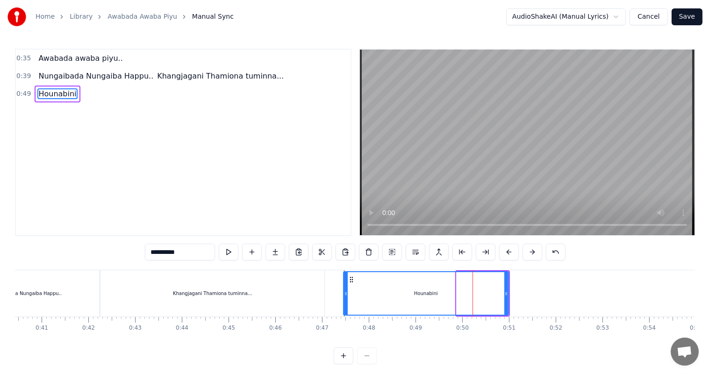
drag, startPoint x: 458, startPoint y: 293, endPoint x: 345, endPoint y: 291, distance: 113.2
click at [345, 291] on icon at bounding box center [346, 293] width 4 height 7
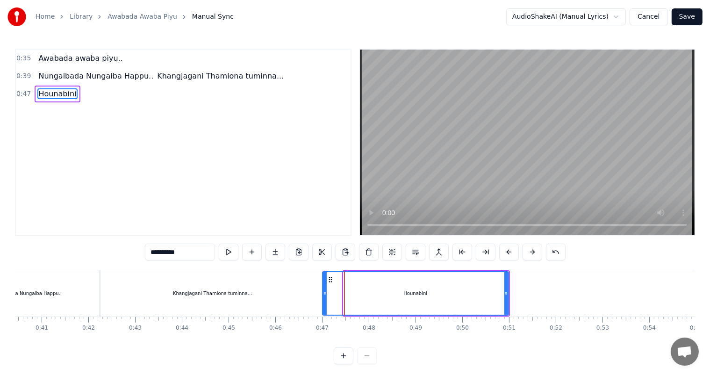
drag, startPoint x: 346, startPoint y: 294, endPoint x: 325, endPoint y: 291, distance: 21.2
click at [325, 291] on icon at bounding box center [325, 293] width 4 height 7
click at [316, 287] on div "Khangjagani Thamiona tuminna..." at bounding box center [213, 293] width 224 height 46
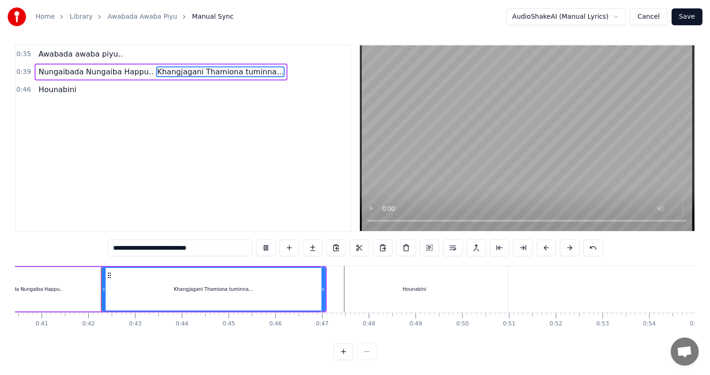
scroll to position [12, 0]
click at [294, 277] on div "Khangjagani Thamiona tuminna..." at bounding box center [213, 289] width 223 height 43
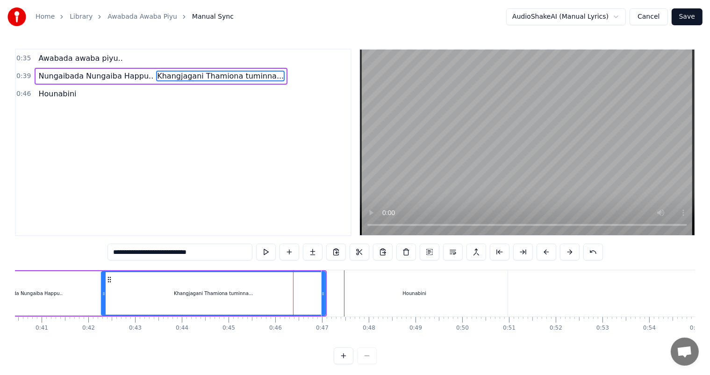
click at [376, 295] on div "Hounabini" at bounding box center [415, 293] width 186 height 46
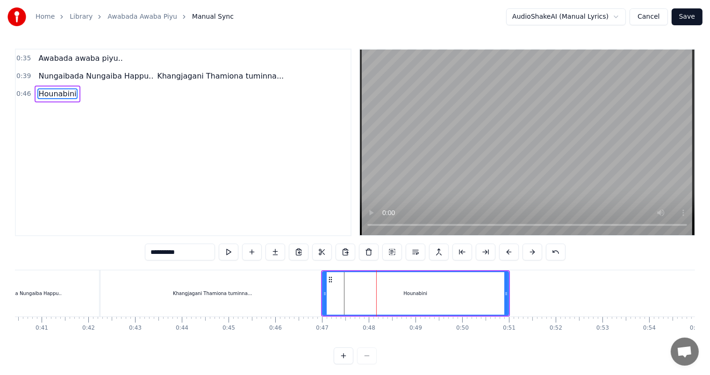
click at [291, 294] on div "Khangjagani Thamiona tuminna..." at bounding box center [213, 293] width 224 height 46
type input "**********"
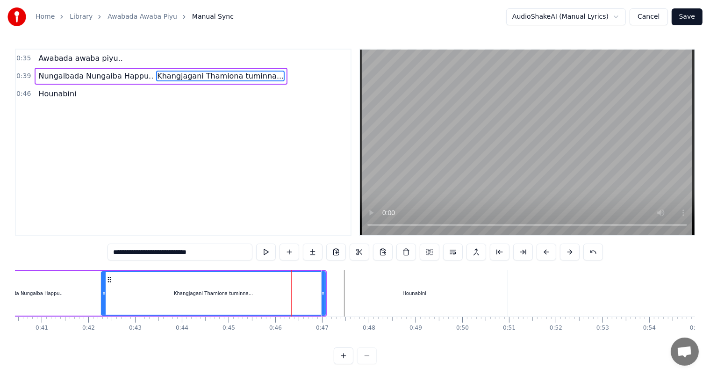
drag, startPoint x: 323, startPoint y: 293, endPoint x: 307, endPoint y: 293, distance: 16.4
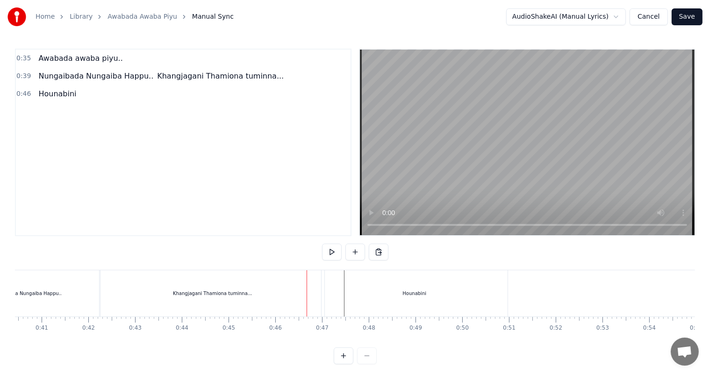
click at [313, 290] on div "Khangjagani Thamiona tuminna..." at bounding box center [213, 293] width 224 height 46
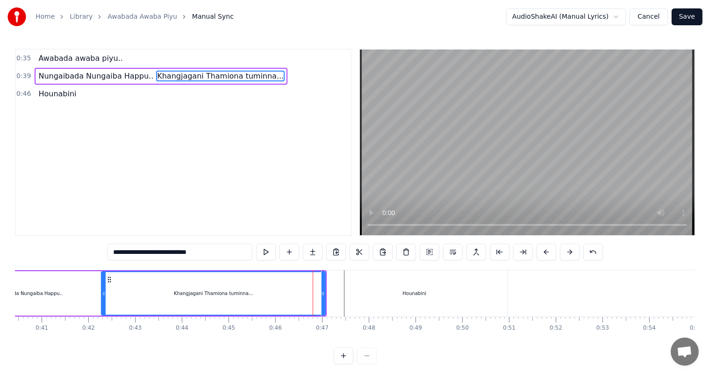
click at [382, 294] on div "Hounabini" at bounding box center [415, 293] width 186 height 46
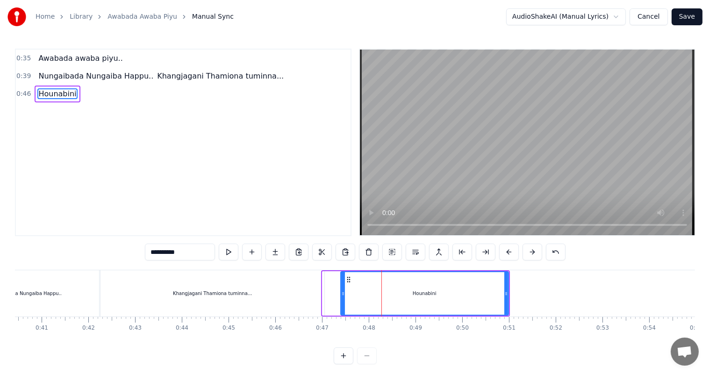
drag, startPoint x: 325, startPoint y: 292, endPoint x: 343, endPoint y: 293, distance: 18.3
click at [343, 293] on icon at bounding box center [343, 293] width 4 height 7
click at [291, 299] on div "Khangjagani Thamiona tuminna..." at bounding box center [213, 293] width 224 height 46
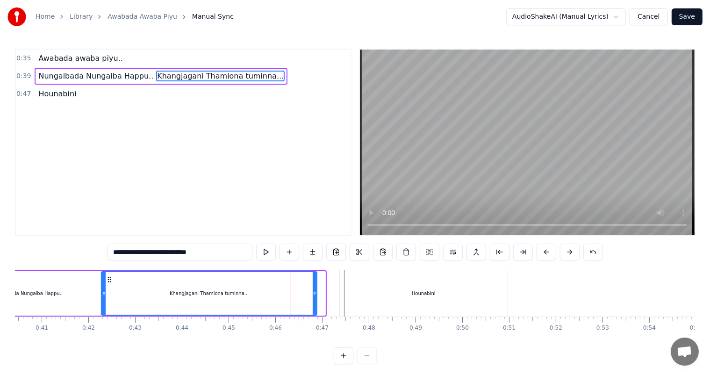
drag, startPoint x: 325, startPoint y: 294, endPoint x: 314, endPoint y: 292, distance: 10.5
click at [314, 292] on icon at bounding box center [315, 293] width 4 height 7
click at [376, 295] on div "Hounabini" at bounding box center [424, 293] width 168 height 46
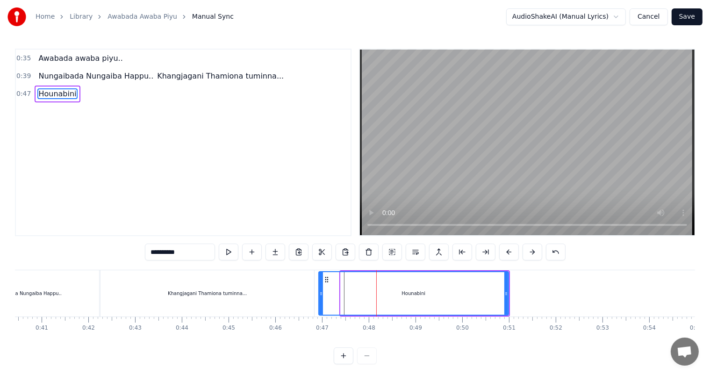
drag, startPoint x: 340, startPoint y: 286, endPoint x: 318, endPoint y: 284, distance: 22.1
click at [319, 284] on div at bounding box center [321, 293] width 4 height 43
click at [420, 294] on div "Hounabini" at bounding box center [414, 293] width 24 height 7
click at [193, 254] on input "*********" at bounding box center [180, 252] width 70 height 17
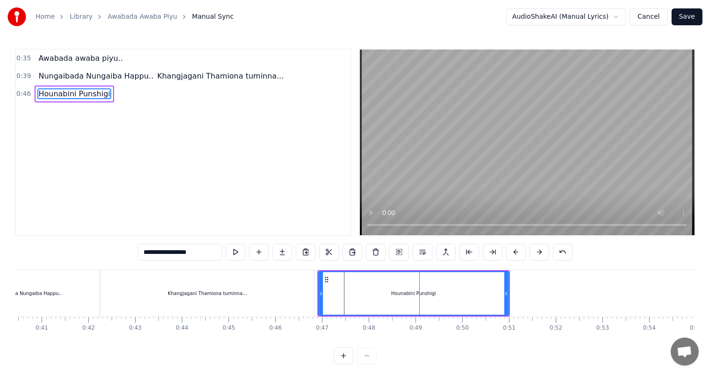
click at [222, 281] on div "Khangjagani Thamiona tuminna..." at bounding box center [208, 293] width 214 height 46
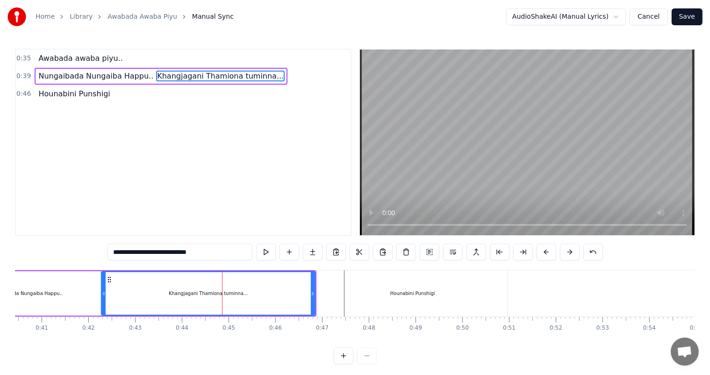
click at [153, 262] on div "**********" at bounding box center [355, 207] width 680 height 316
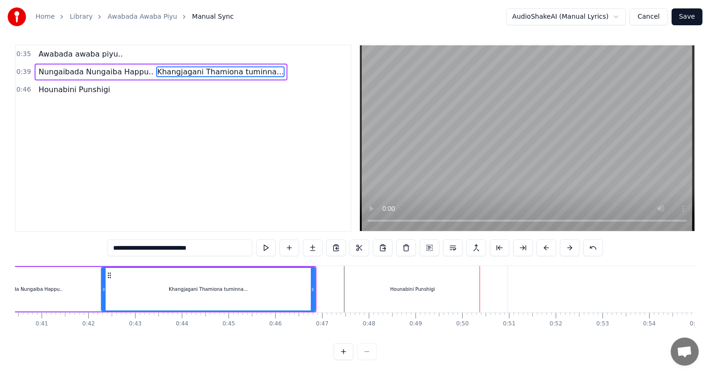
click at [323, 266] on div "Hounabini Punshigi" at bounding box center [413, 289] width 190 height 46
type input "**********"
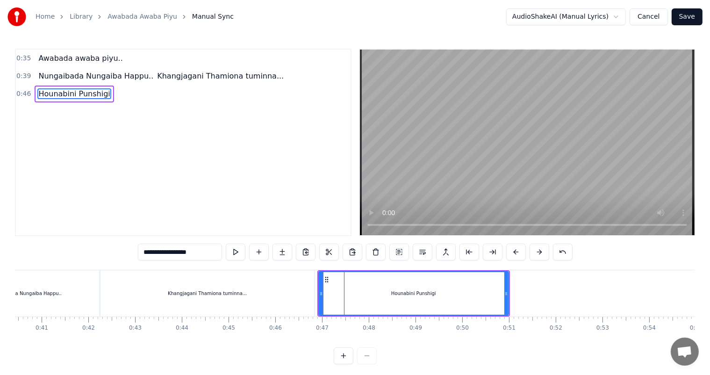
scroll to position [0, 0]
